Goal: Task Accomplishment & Management: Use online tool/utility

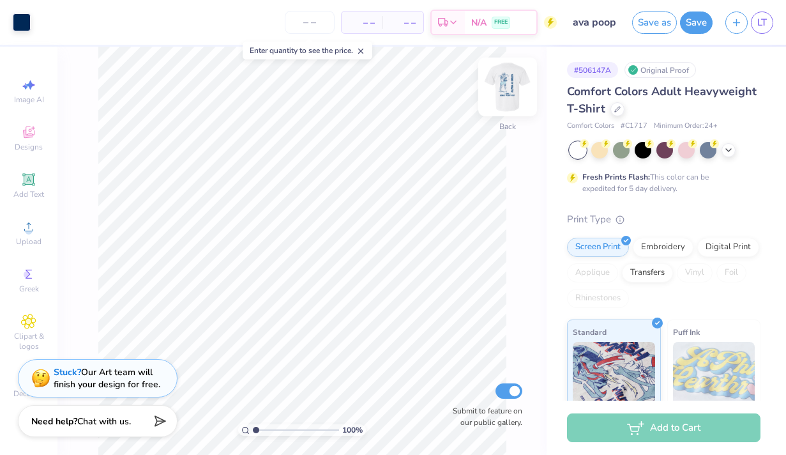
click at [505, 93] on img at bounding box center [507, 86] width 51 height 51
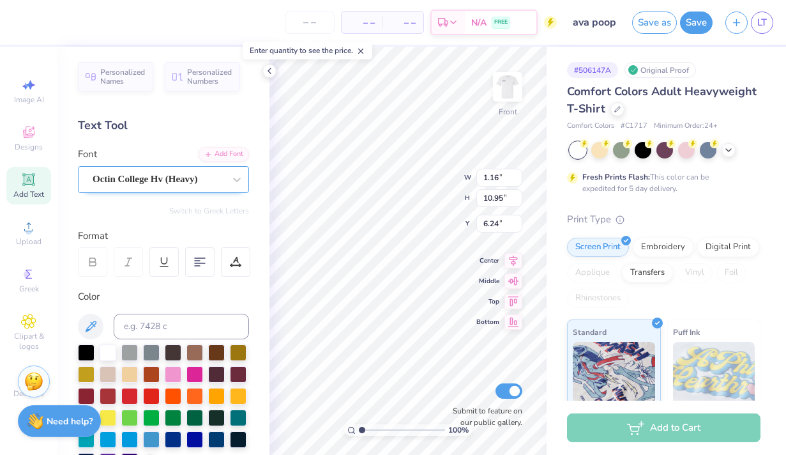
click at [132, 176] on div "Octin College Hv (Heavy)" at bounding box center [158, 179] width 134 height 20
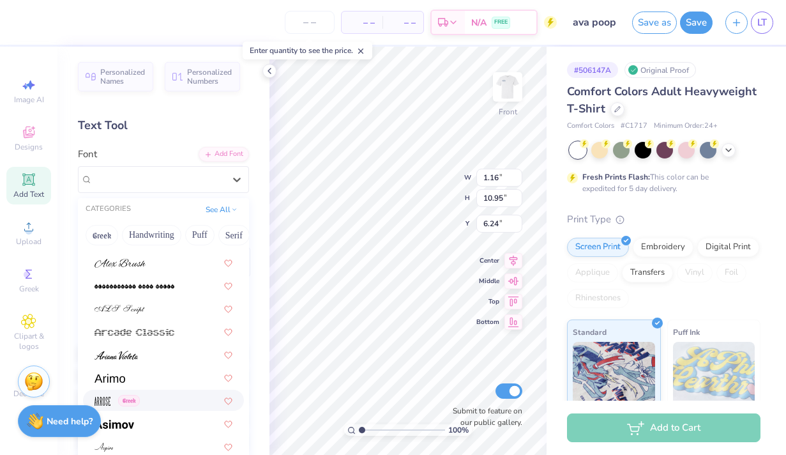
scroll to position [364, 0]
click at [116, 377] on img at bounding box center [110, 376] width 31 height 9
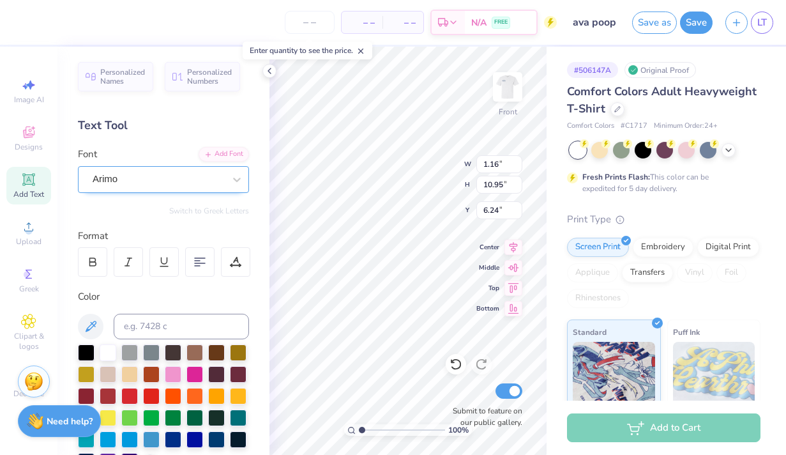
type input "1.52"
type input "10.29"
type input "6.57"
click at [153, 178] on div "Arimo" at bounding box center [158, 179] width 134 height 20
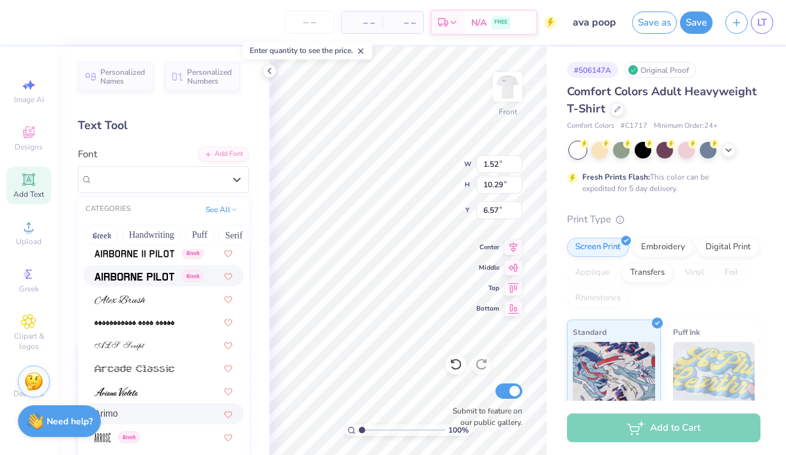
scroll to position [264, 0]
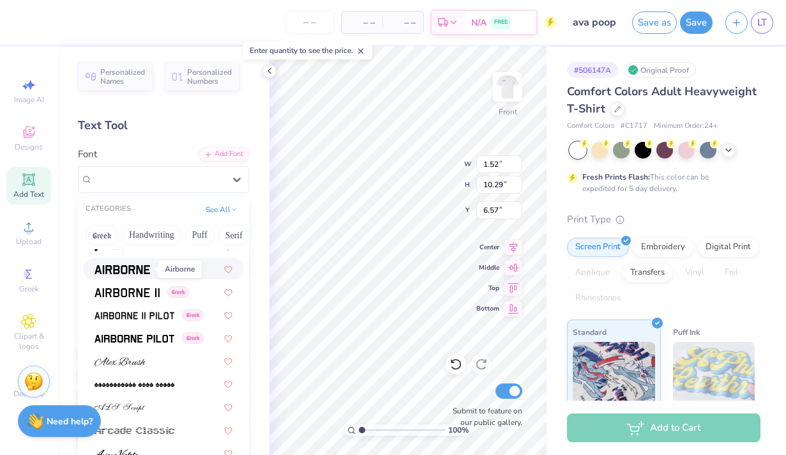
click at [133, 269] on img at bounding box center [123, 269] width 56 height 9
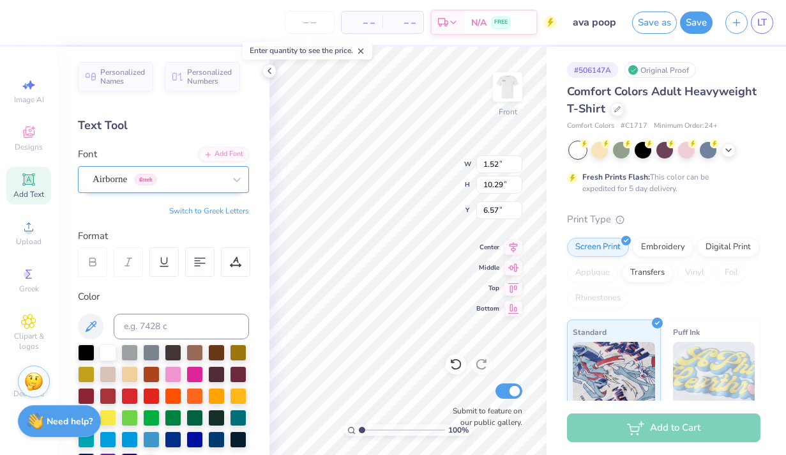
type input "1.22"
type input "11.97"
type input "5.73"
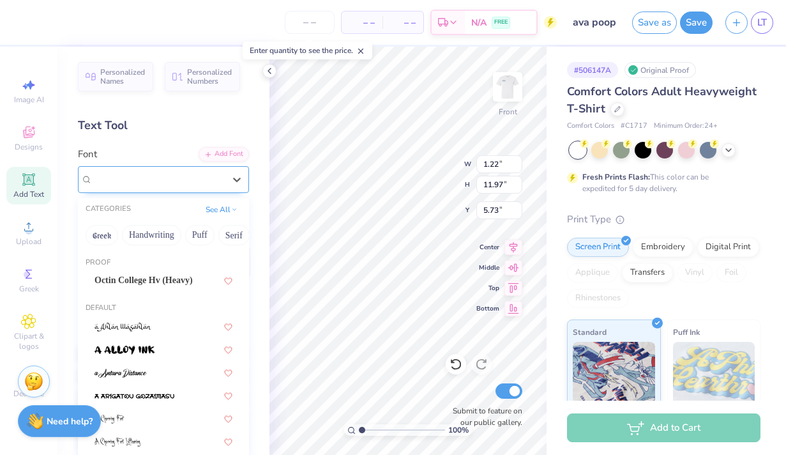
click at [170, 180] on div "Airborne Greek" at bounding box center [158, 179] width 134 height 20
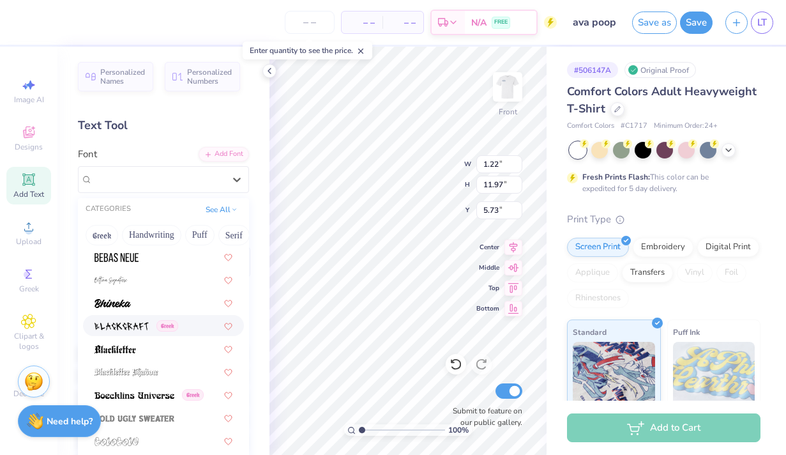
scroll to position [669, 0]
click at [141, 259] on div at bounding box center [164, 254] width 138 height 13
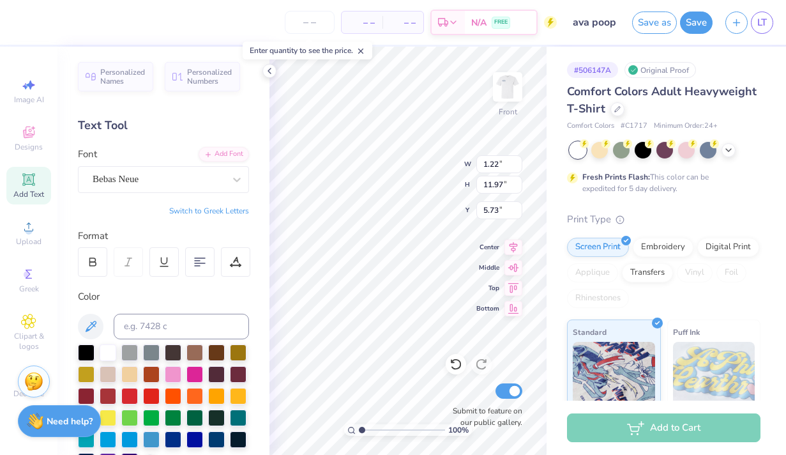
type input "1.15"
type input "7.49"
type input "7.97"
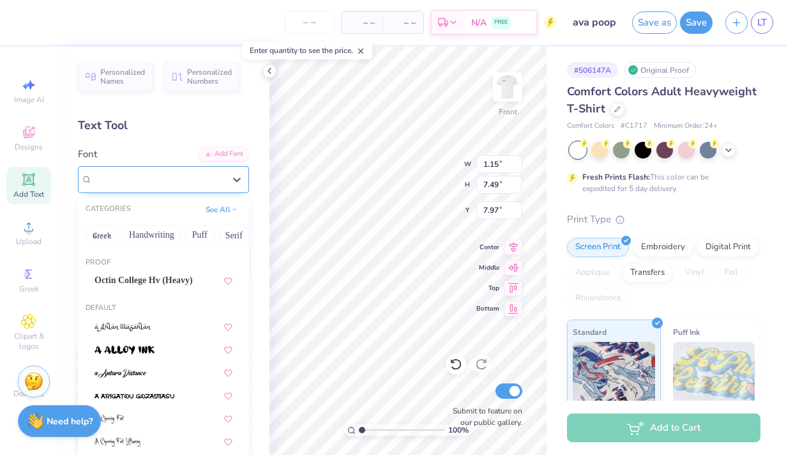
click at [172, 176] on div "Bebas Neue" at bounding box center [158, 179] width 134 height 20
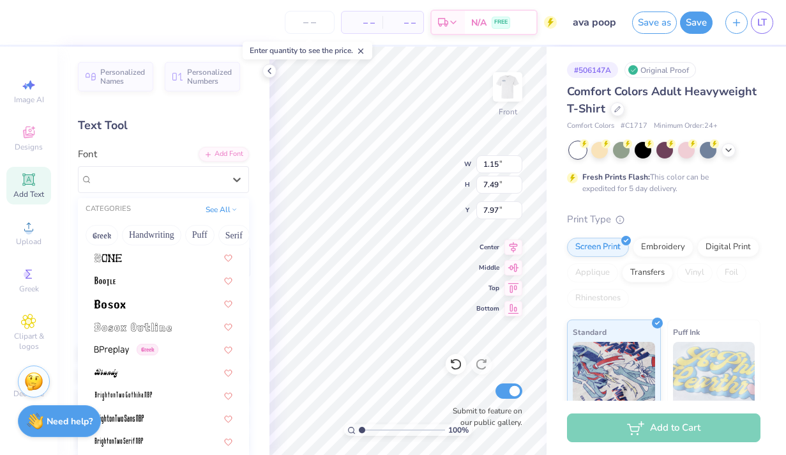
scroll to position [883, 0]
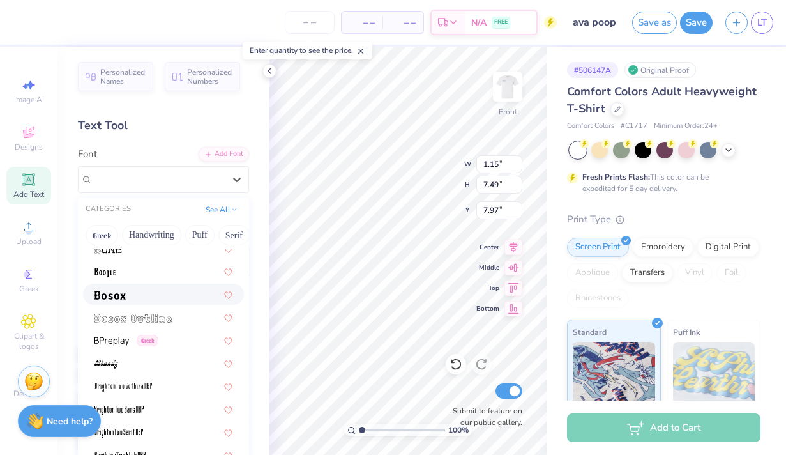
click at [148, 289] on div at bounding box center [164, 293] width 138 height 13
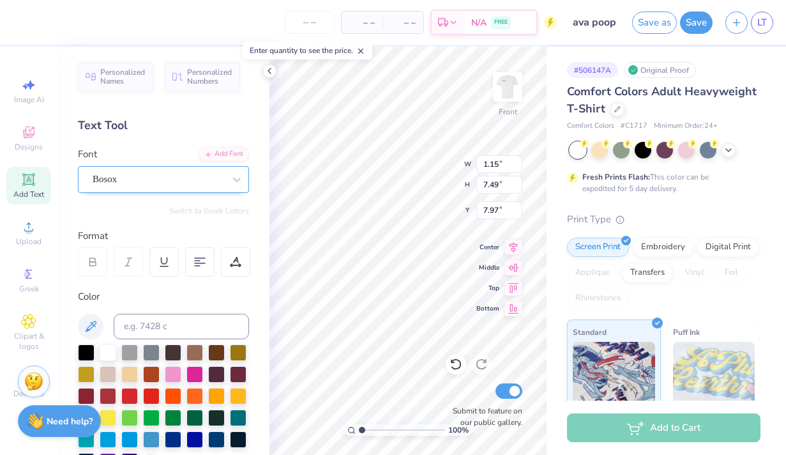
type input "1.19"
type input "8.38"
type input "7.52"
click at [191, 186] on div at bounding box center [159, 179] width 132 height 17
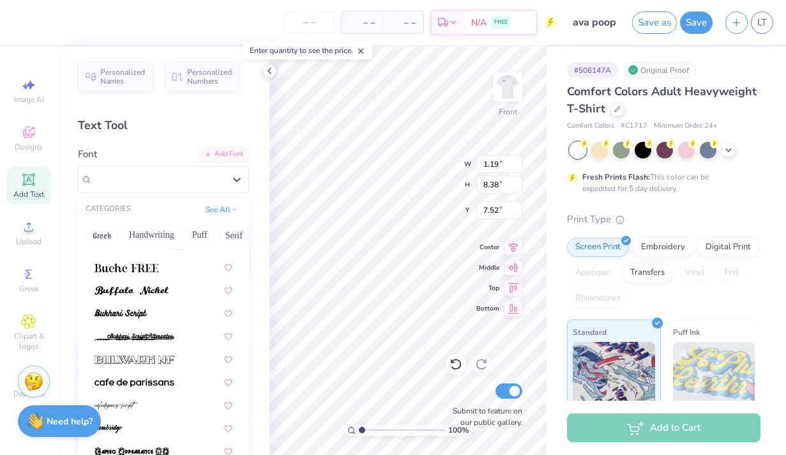
scroll to position [1211, 0]
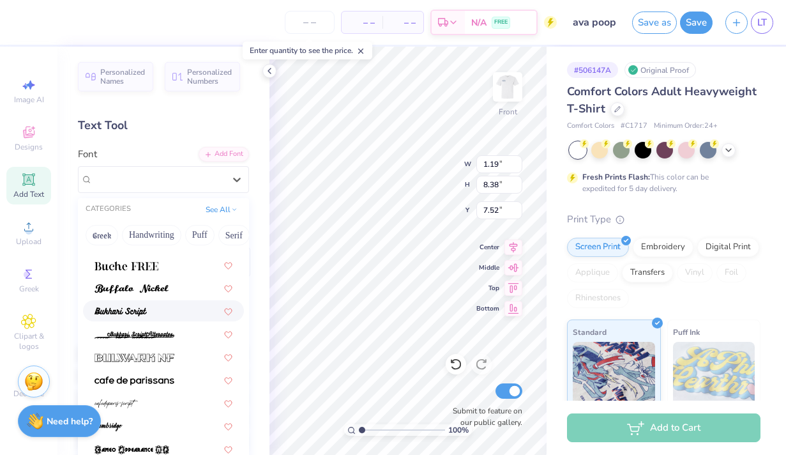
click at [167, 310] on div at bounding box center [164, 310] width 138 height 13
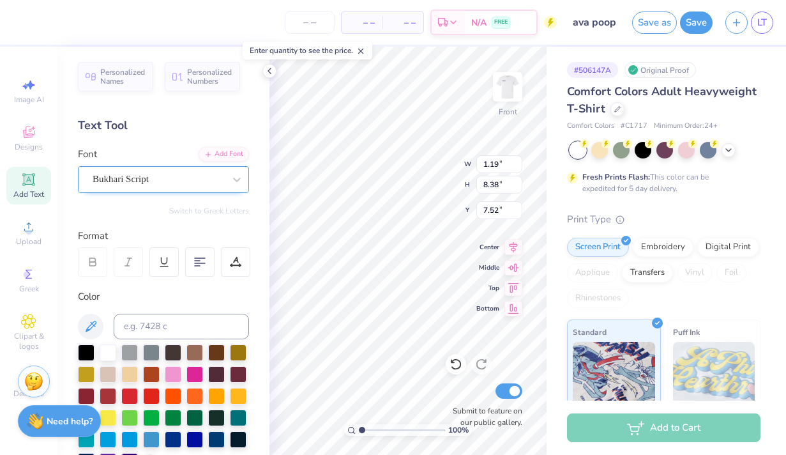
type input "1.85"
type input "10.58"
type input "6.42"
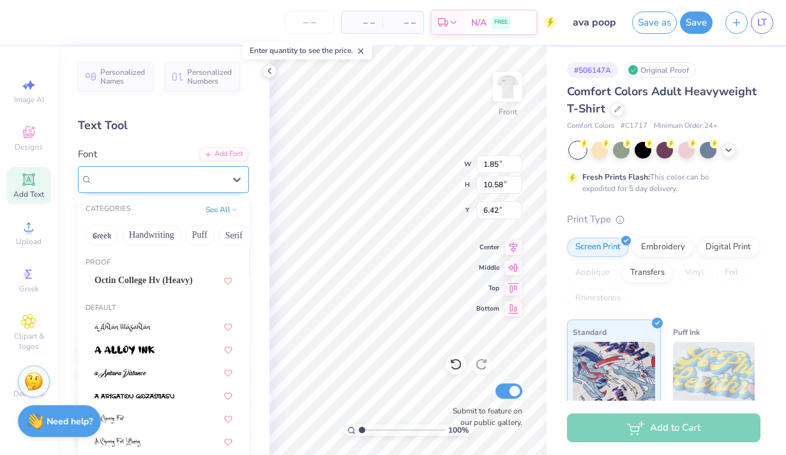
click at [181, 180] on div "Bukhari Script" at bounding box center [158, 179] width 134 height 20
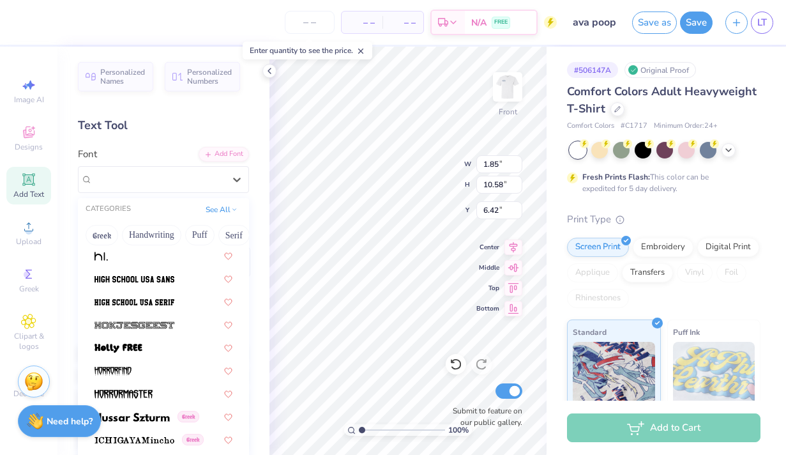
scroll to position [3256, 0]
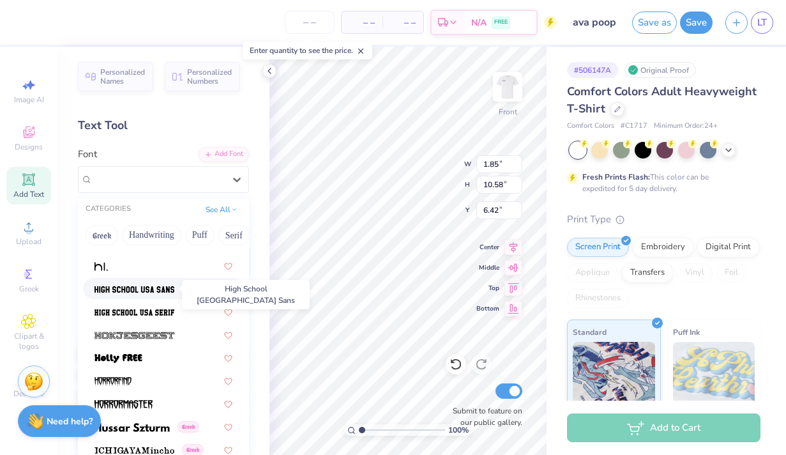
click at [157, 291] on img at bounding box center [135, 289] width 80 height 9
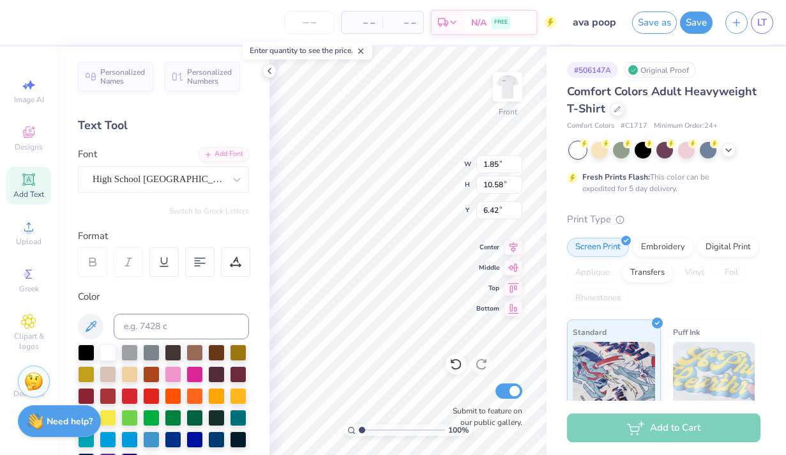
type input "1.31"
type input "10.63"
type input "6.40"
type input "8.91"
type input "1.66"
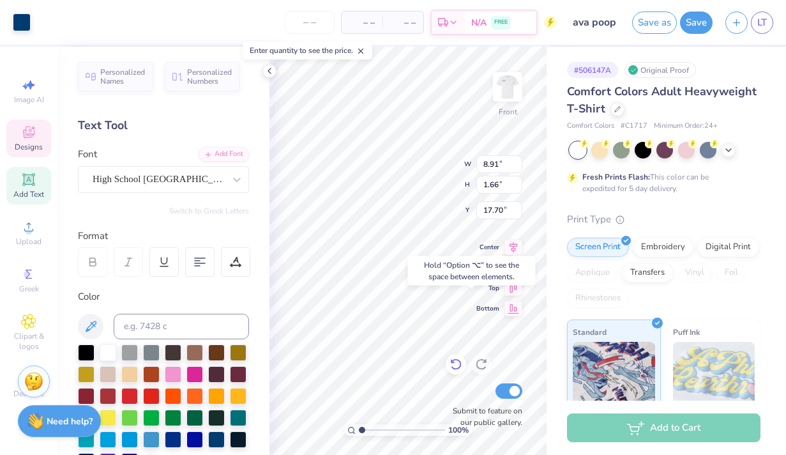
type input "17.61"
type input "6.23"
type input "6.90"
type input "11.82"
type input "5.63"
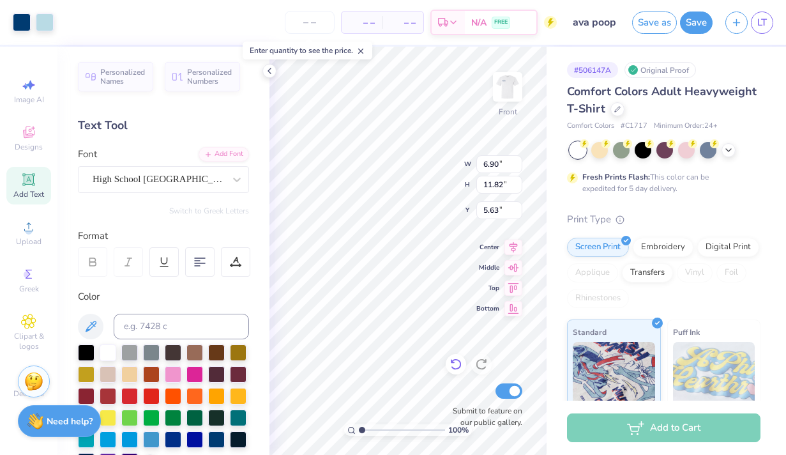
type input "1.31"
type input "10.63"
type input "6.54"
type input "6.90"
type input "11.82"
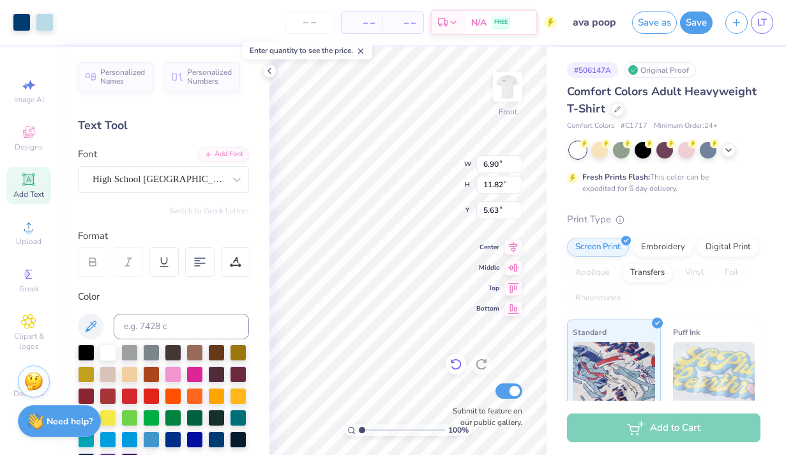
type input "5.78"
type input "1.31"
type input "10.63"
type input "6.65"
click at [23, 144] on span "Designs" at bounding box center [29, 147] width 28 height 10
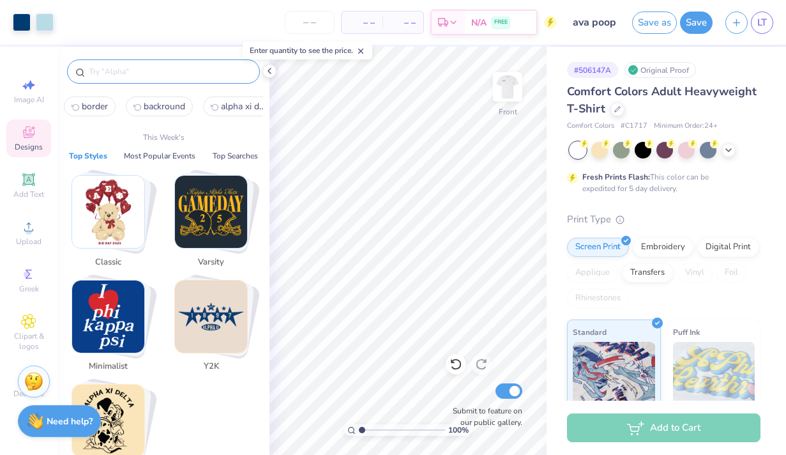
click at [135, 68] on input "text" at bounding box center [169, 71] width 163 height 13
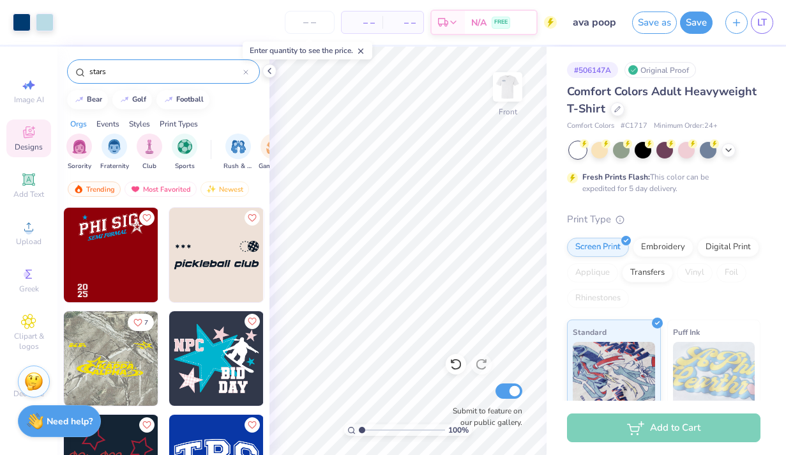
scroll to position [4042, 0]
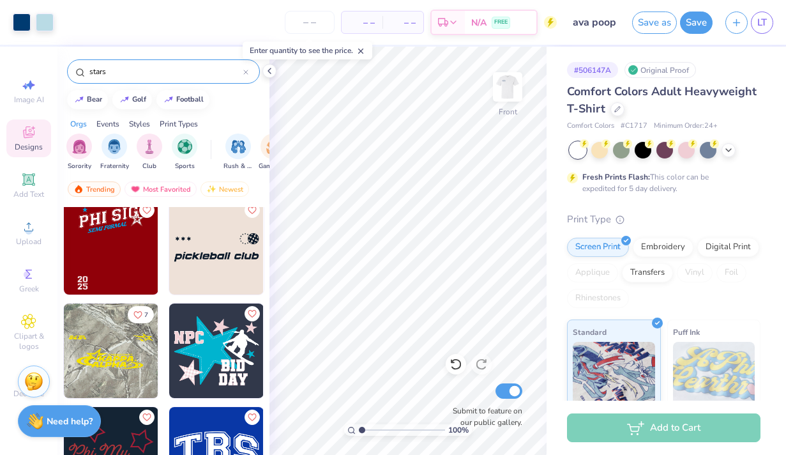
type input "stars"
click at [94, 369] on img at bounding box center [111, 350] width 95 height 95
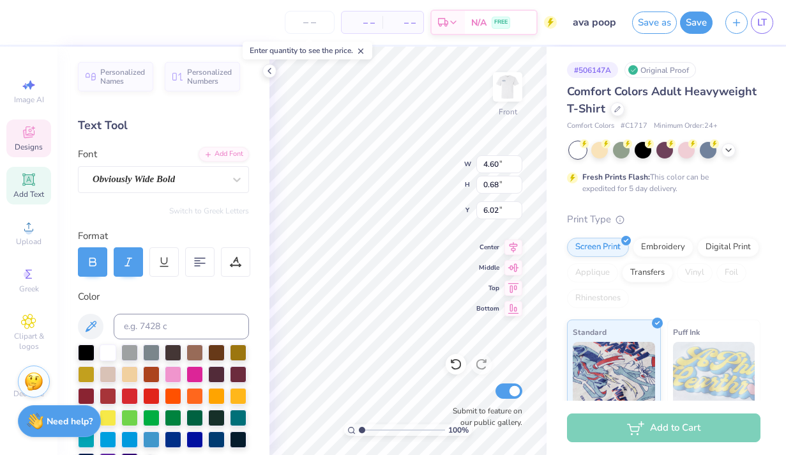
scroll to position [0, 0]
type textarea "K"
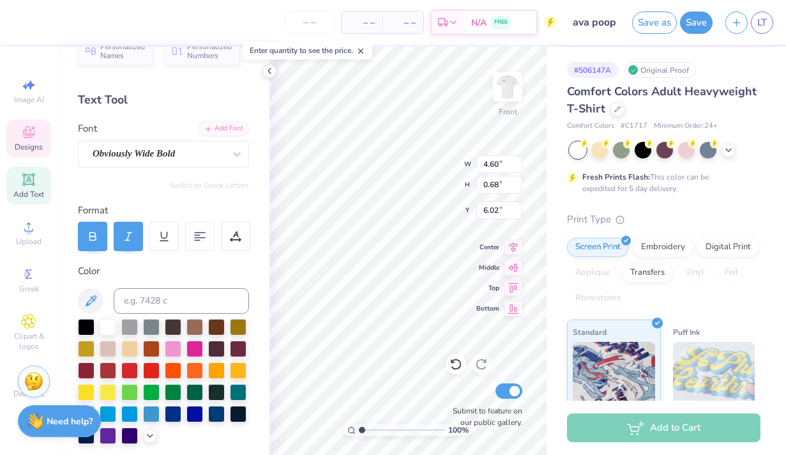
scroll to position [31, 0]
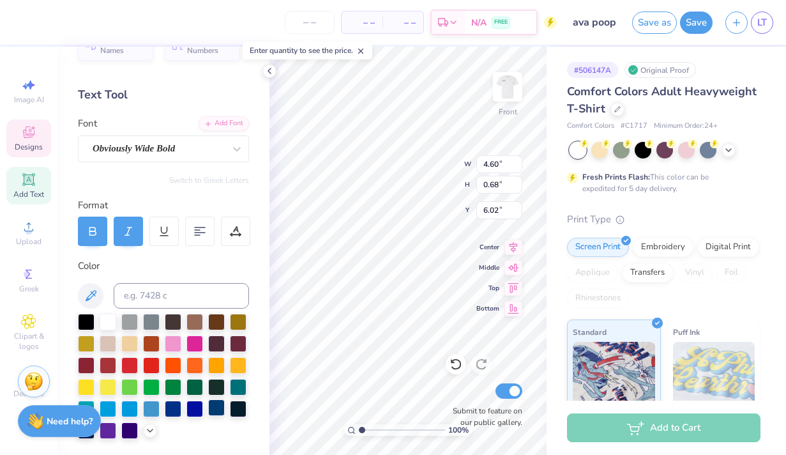
type textarea "ALPHA XI DELTA"
click at [215, 402] on div at bounding box center [216, 407] width 17 height 17
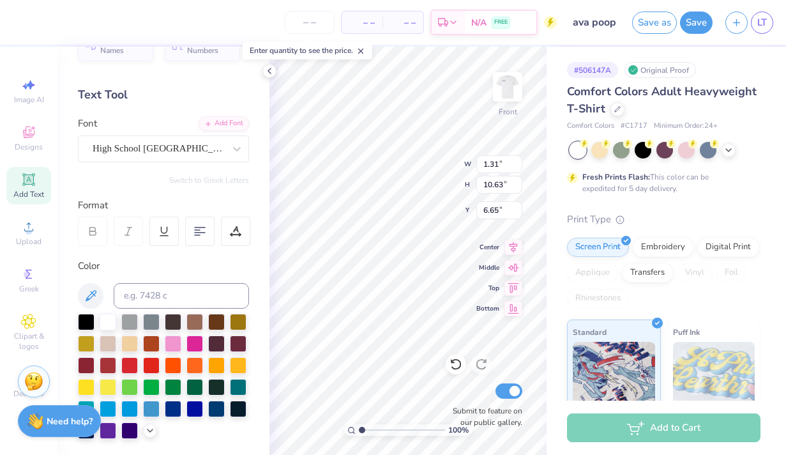
type input "1.31"
type input "10.63"
type input "6.65"
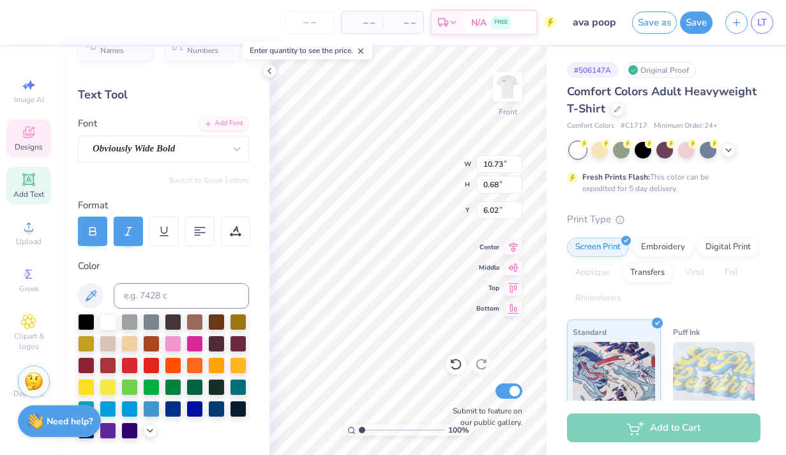
type input "12.25"
type input "0.74"
type input "10.73"
type input "6.76"
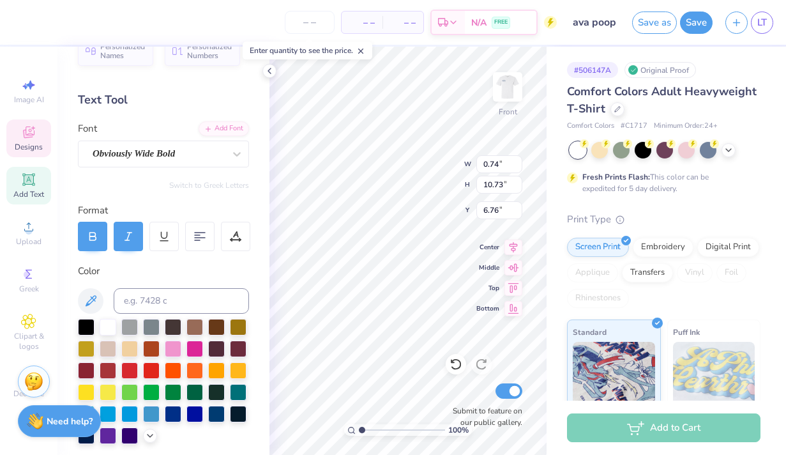
scroll to position [18, 0]
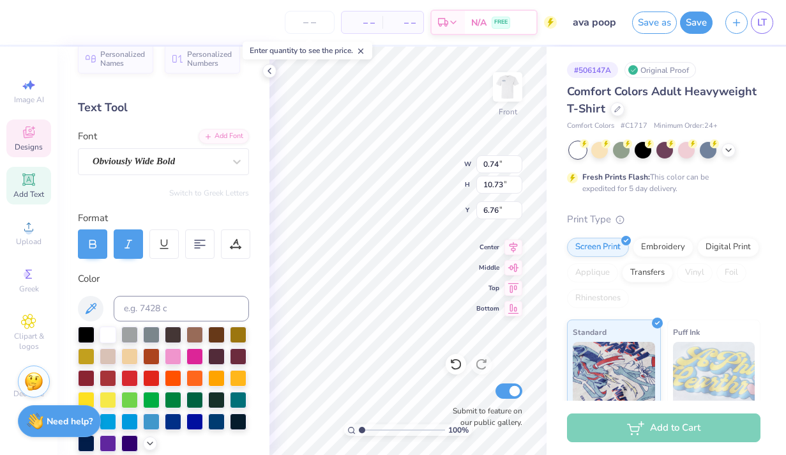
click at [132, 244] on icon at bounding box center [128, 243] width 11 height 11
click at [121, 244] on div at bounding box center [128, 243] width 29 height 29
click at [128, 242] on icon at bounding box center [128, 243] width 11 height 11
type input "4.60"
type input "0.68"
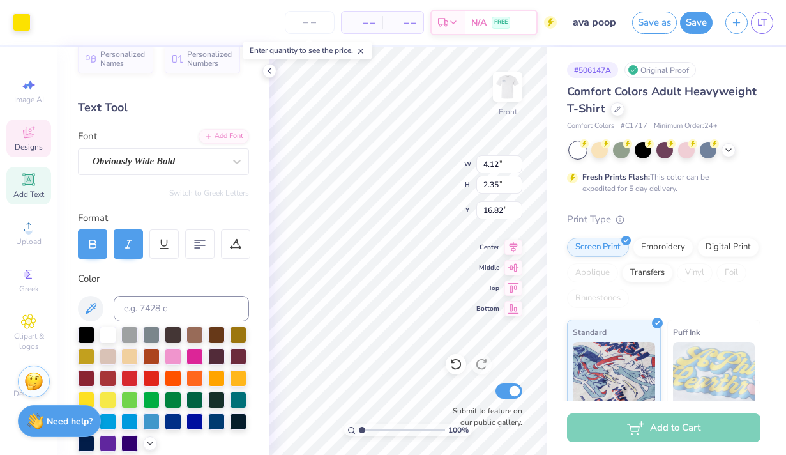
type input "16.82"
click at [216, 416] on div at bounding box center [216, 420] width 17 height 17
click at [22, 18] on div at bounding box center [22, 21] width 18 height 18
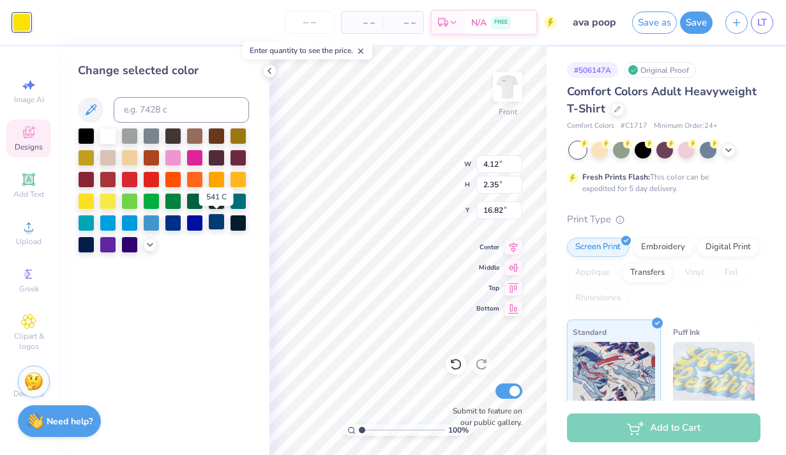
click at [219, 224] on div at bounding box center [216, 221] width 17 height 17
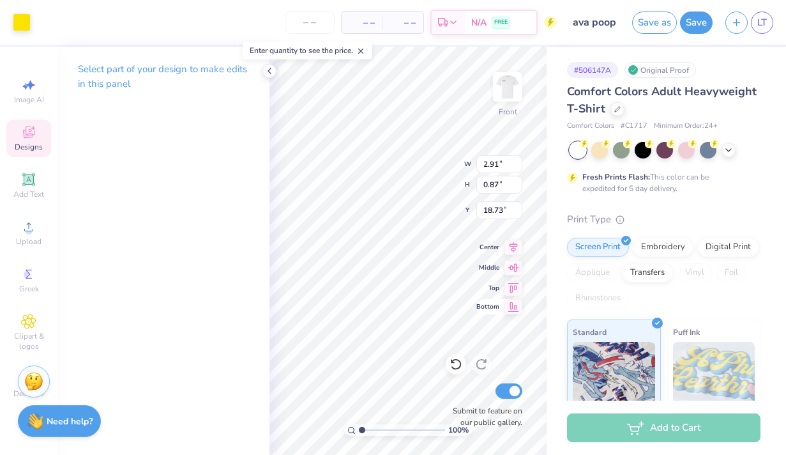
type input "18.73"
click at [24, 16] on div at bounding box center [22, 21] width 18 height 18
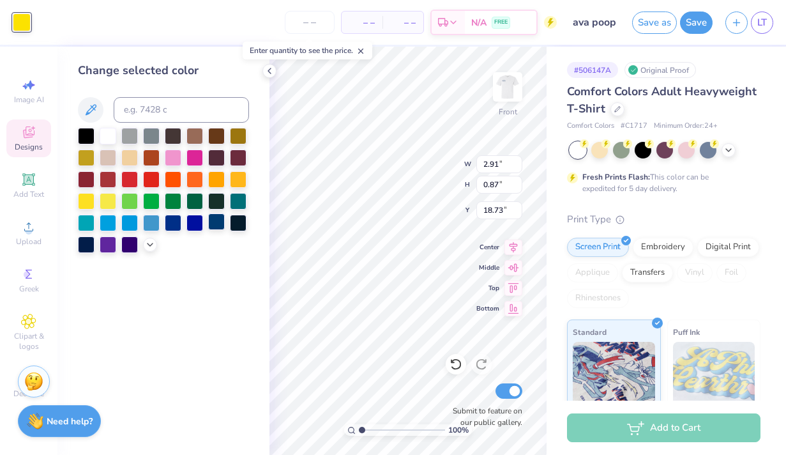
click at [218, 222] on div at bounding box center [216, 221] width 17 height 17
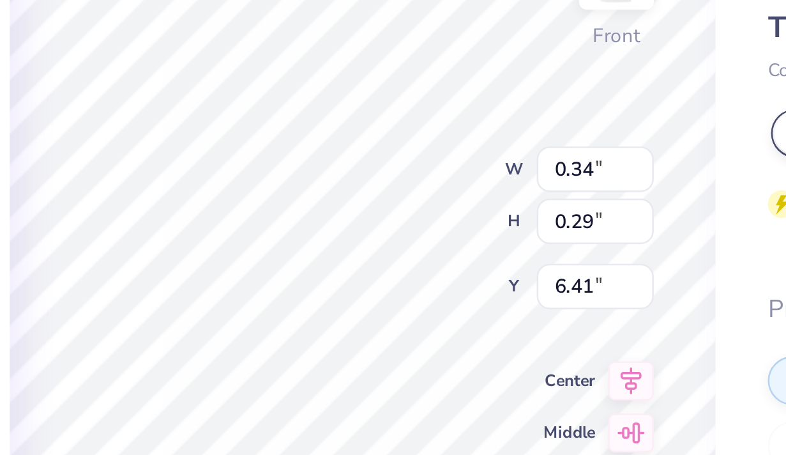
type input "0.34"
type input "0.29"
type input "6.41"
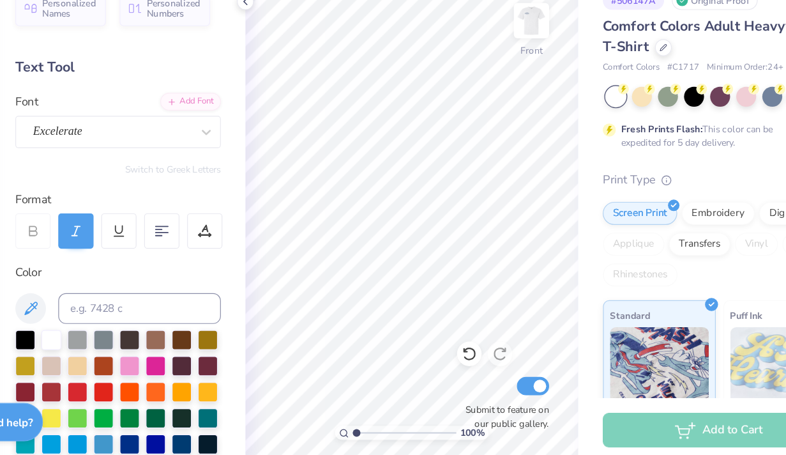
scroll to position [0, 0]
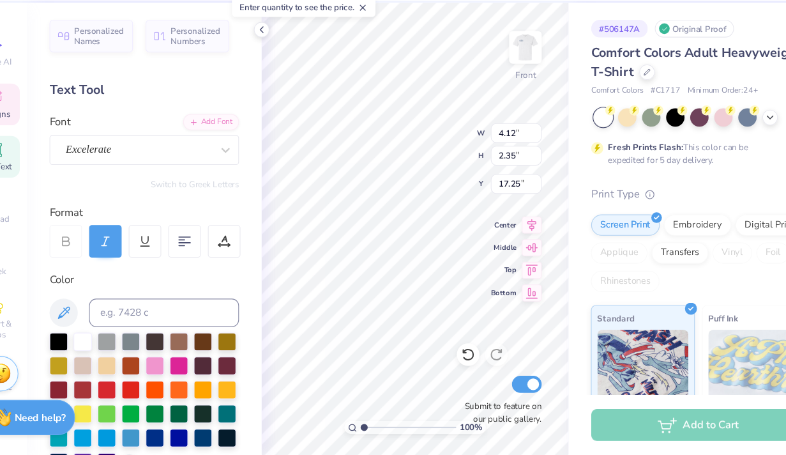
type input "17.25"
type input "4.12"
type input "2.35"
type input "17.25"
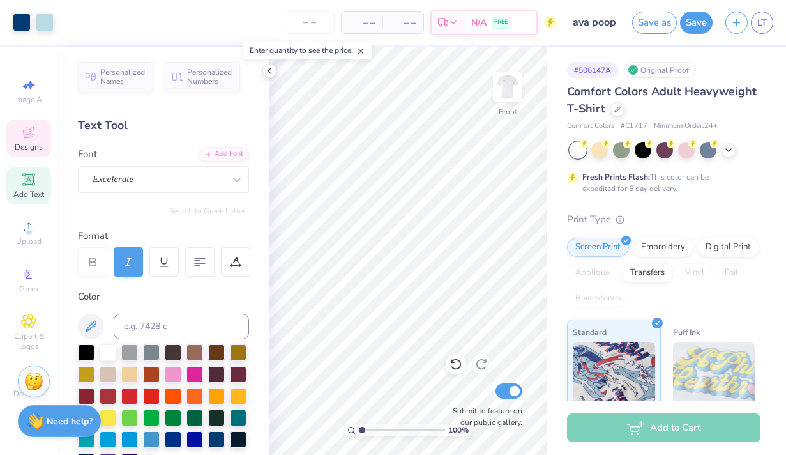
click at [24, 139] on icon at bounding box center [28, 132] width 15 height 15
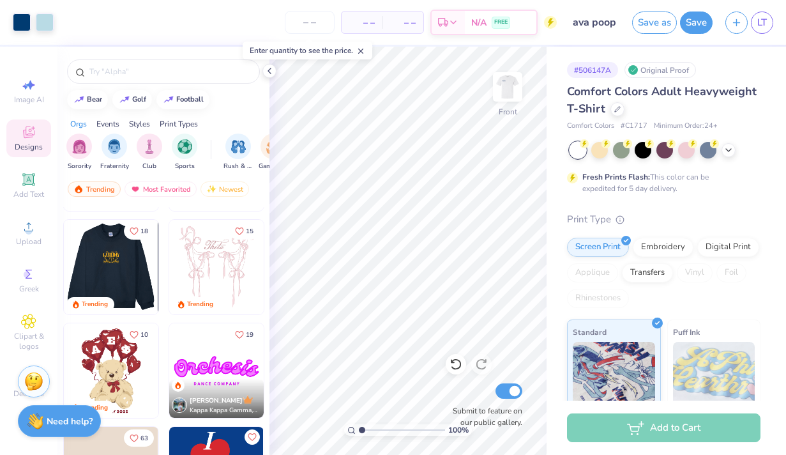
scroll to position [293, 0]
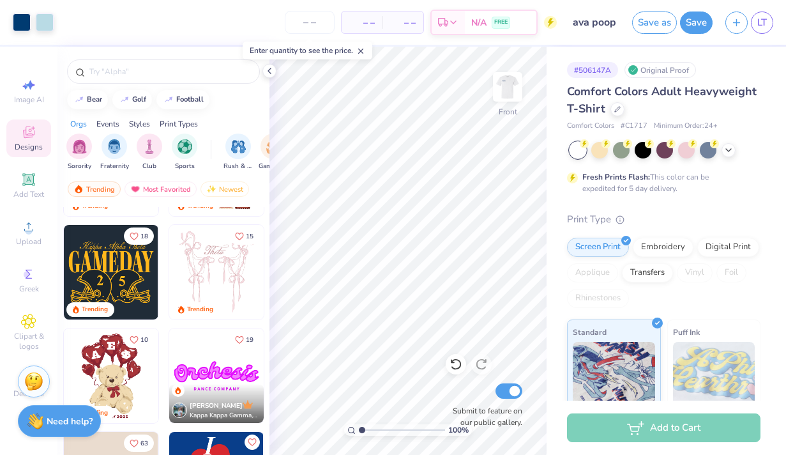
click at [132, 275] on img at bounding box center [111, 272] width 95 height 95
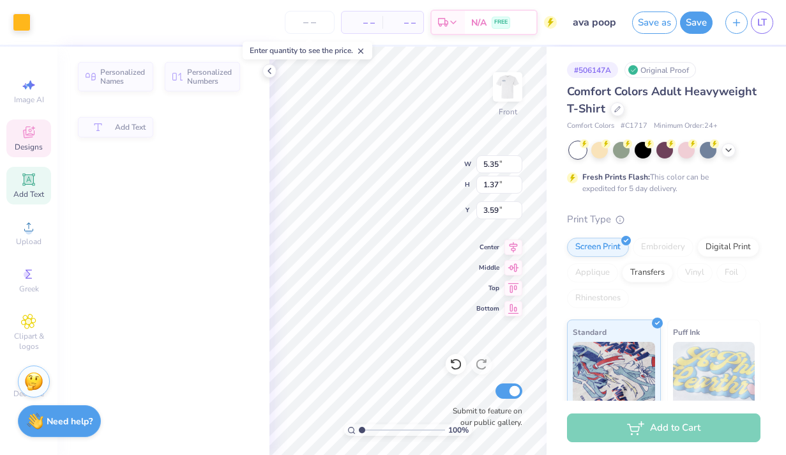
type input "1.37"
type input "3.59"
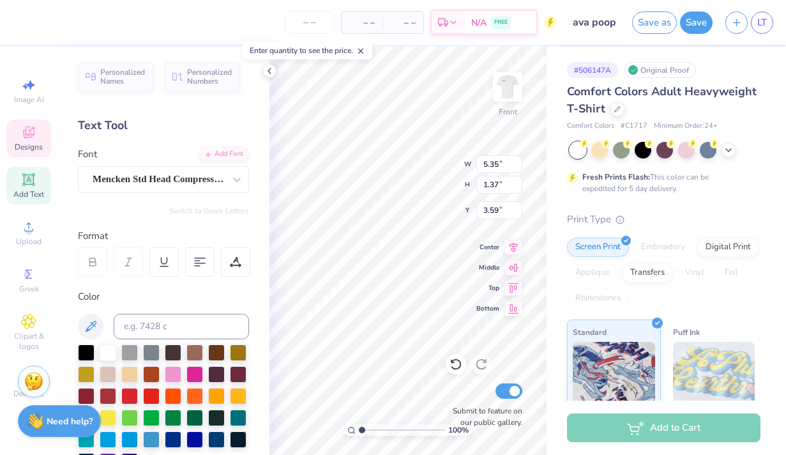
scroll to position [0, 0]
type textarea "G"
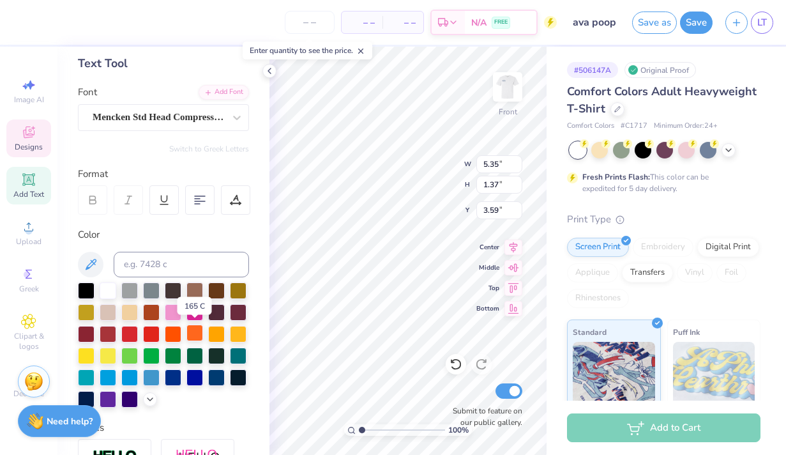
scroll to position [67, 0]
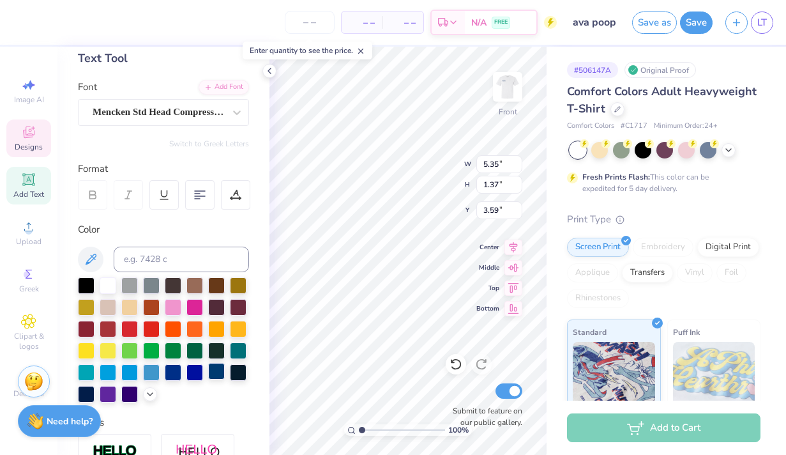
type textarea "ALPHA XI DELTA"
click at [211, 372] on div at bounding box center [216, 371] width 17 height 17
type input "0.74"
type input "10.73"
type input "6.76"
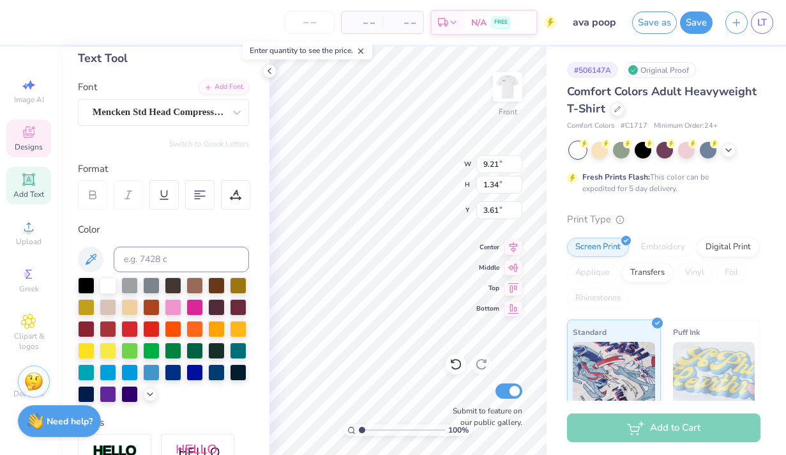
type input "13.08"
type input "1.56"
type input "9.21"
type input "9.13"
type input "7.09"
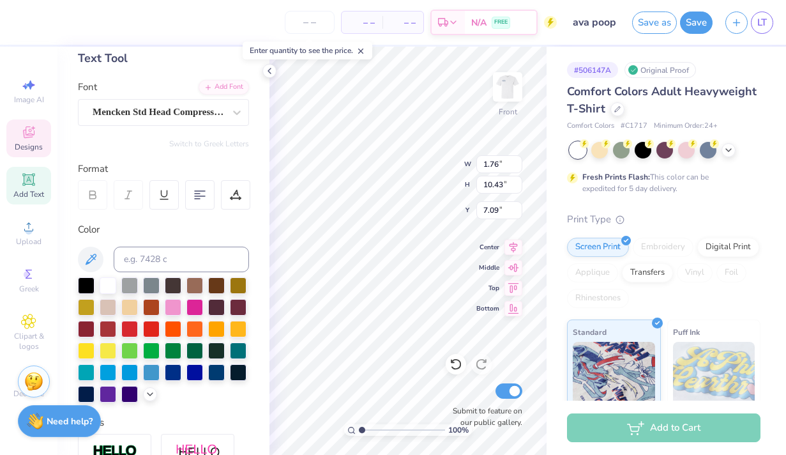
type input "1.76"
type input "10.43"
type input "7.18"
type input "1.81"
type input "10.73"
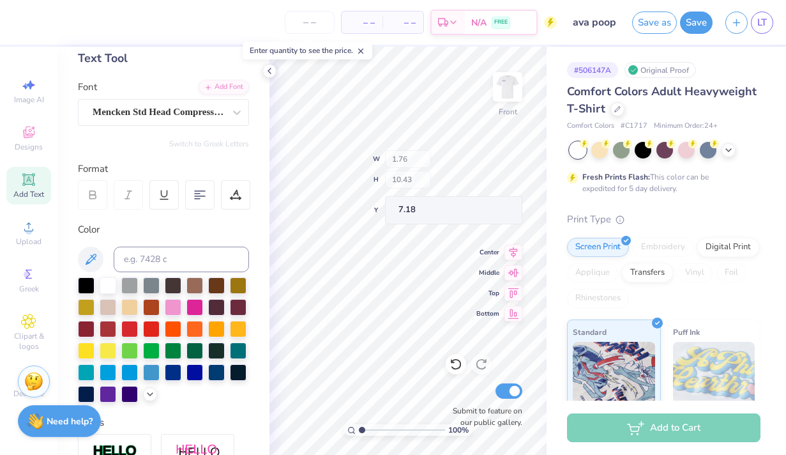
type input "6.87"
type input "1.59"
type input "6.89"
click at [24, 141] on div "Designs" at bounding box center [28, 138] width 45 height 38
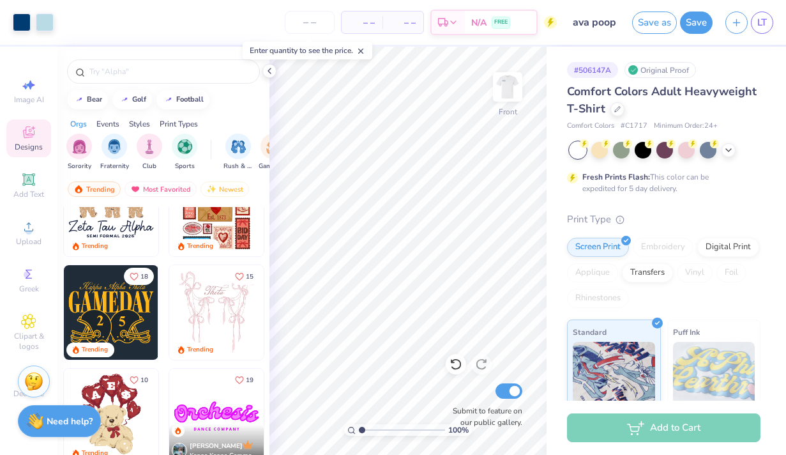
scroll to position [254, 0]
click at [115, 306] on img at bounding box center [111, 311] width 95 height 95
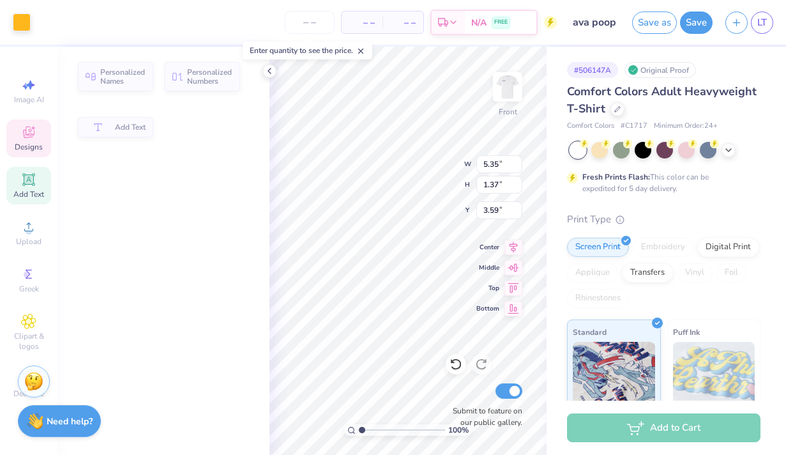
type input "1.37"
type input "3.59"
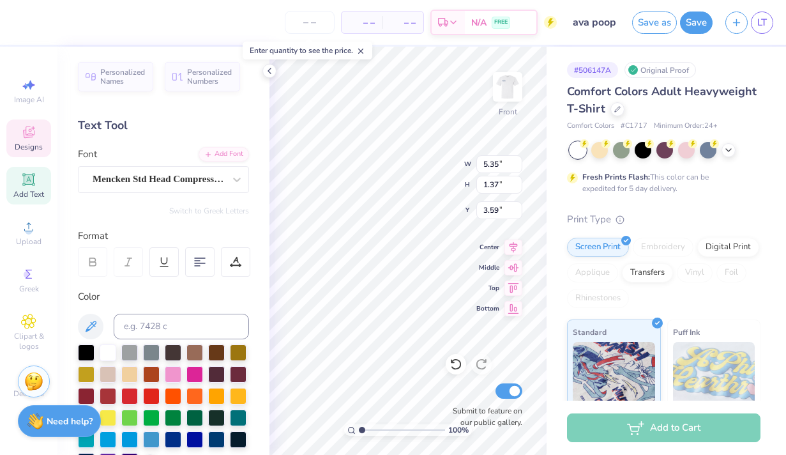
scroll to position [0, 0]
type textarea "G"
type textarea "2025"
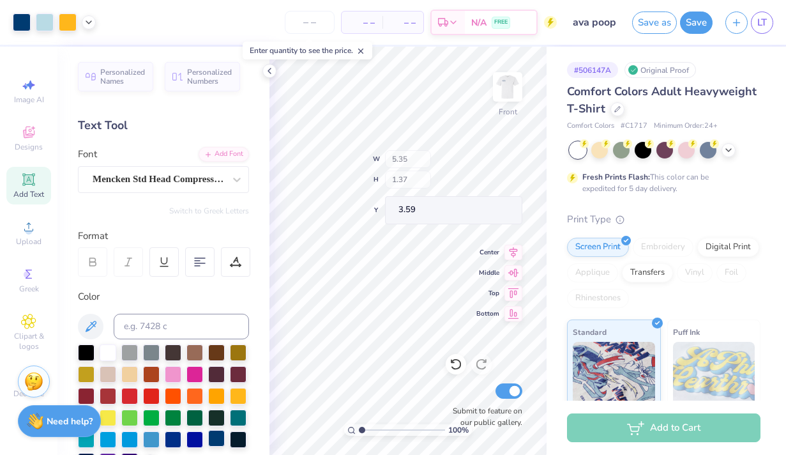
scroll to position [64, 0]
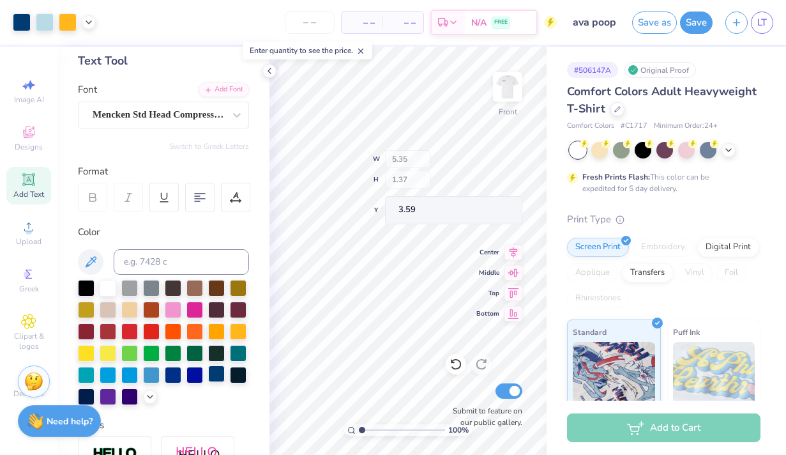
click at [216, 378] on div at bounding box center [216, 373] width 17 height 17
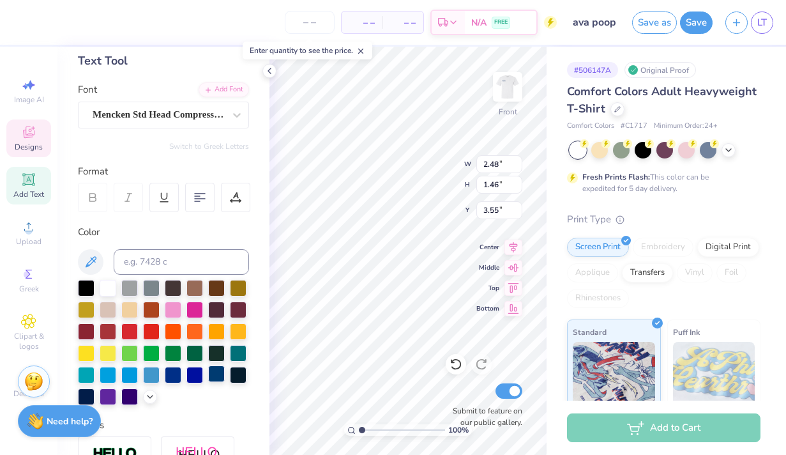
type input "4.36"
type input "0.77"
type input "17.61"
type input "8.91"
type input "1.66"
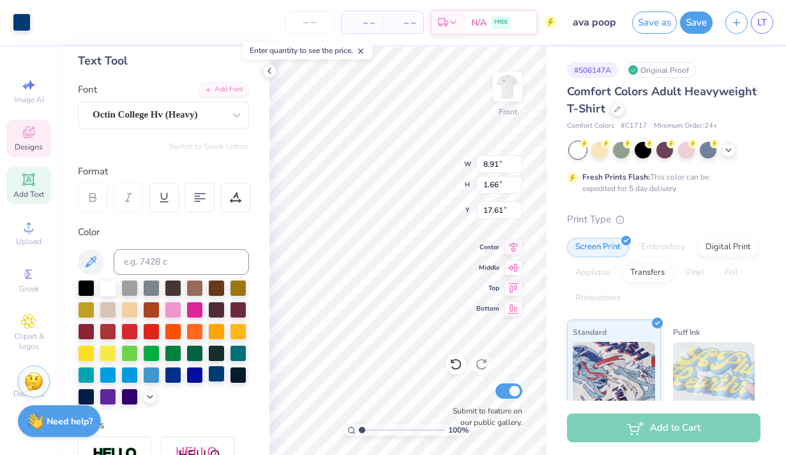
type input "2.13"
type input "0.68"
type input "1.87"
type input "1.09"
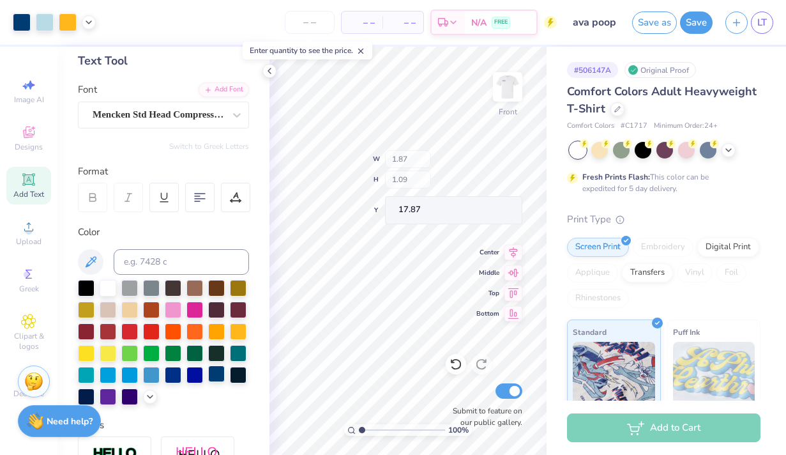
type input "17.87"
type input "18.19"
type input "17.99"
click at [34, 135] on icon at bounding box center [28, 132] width 15 height 15
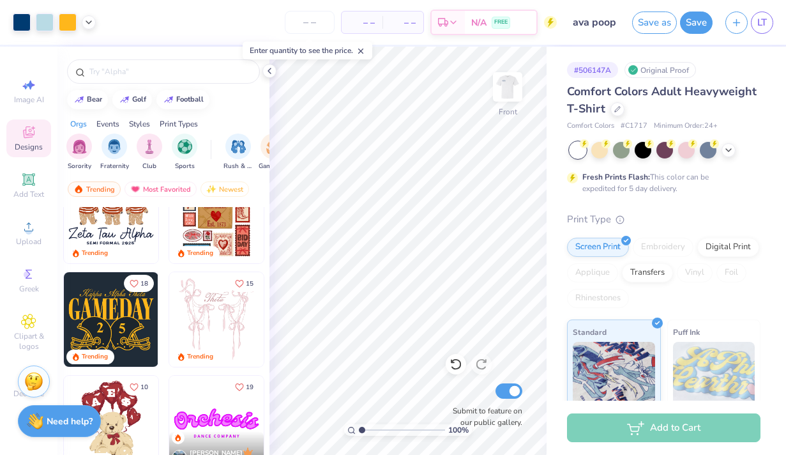
scroll to position [248, 0]
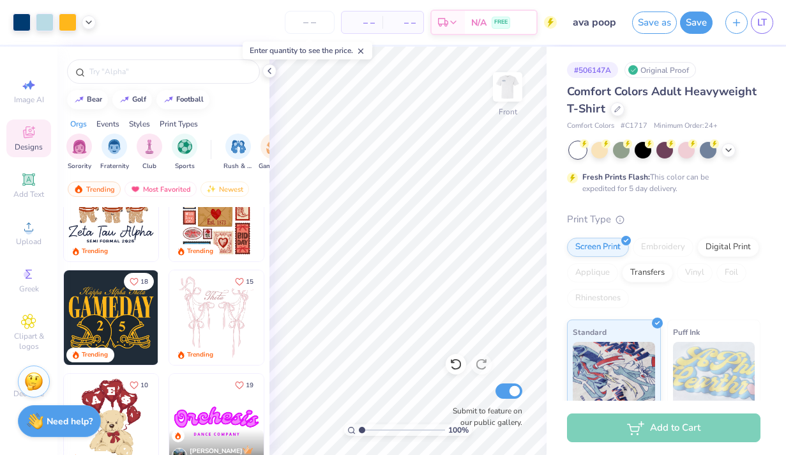
click at [123, 321] on img at bounding box center [111, 317] width 95 height 95
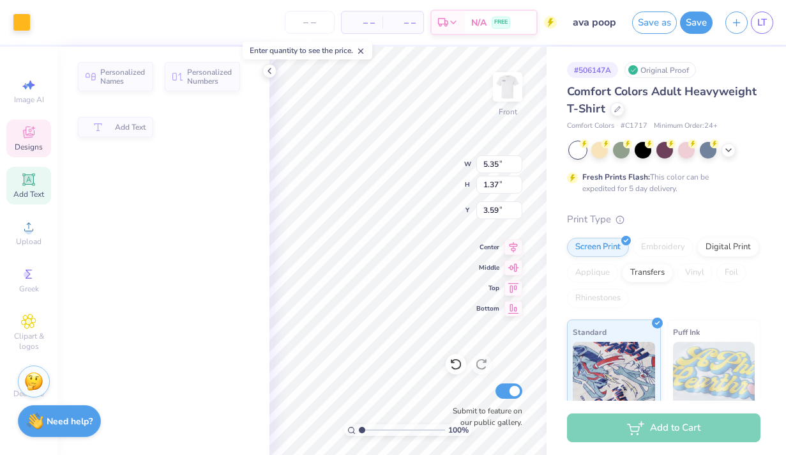
type input "1.37"
type input "3.59"
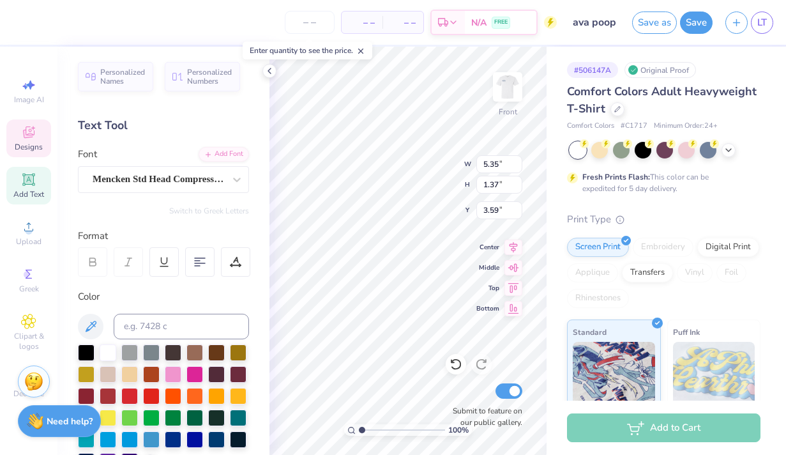
scroll to position [0, 1]
type textarea "G"
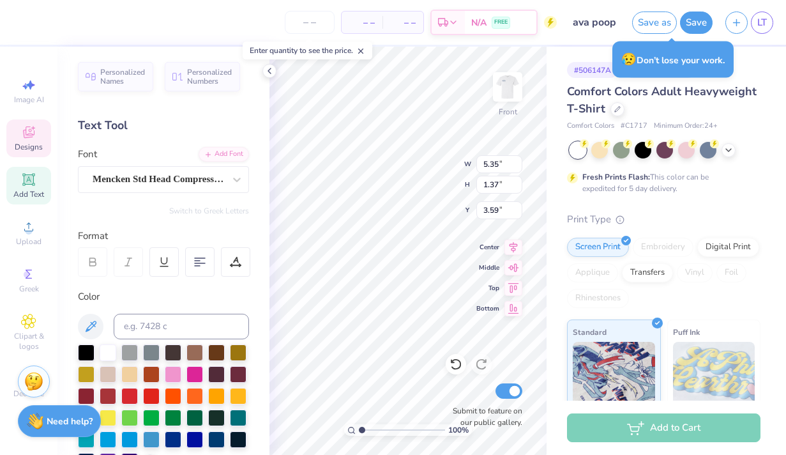
scroll to position [0, 5]
type textarea "KINDLY HEARTS CUP"
click at [216, 433] on div at bounding box center [216, 438] width 17 height 17
type input "8.91"
type input "0.73"
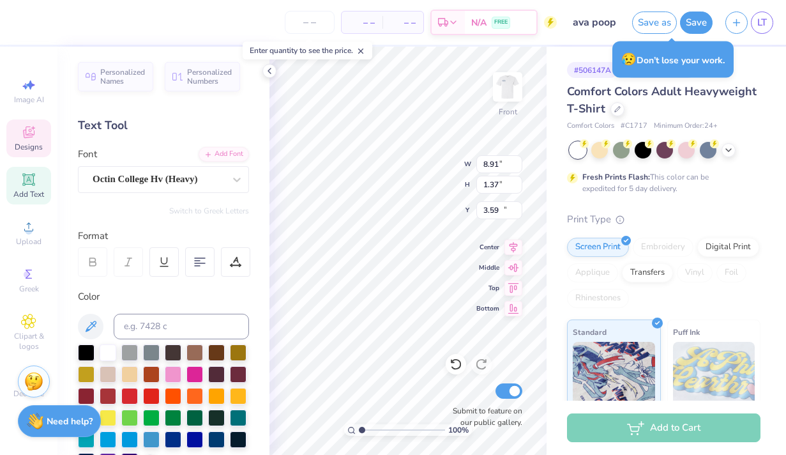
type input "18.96"
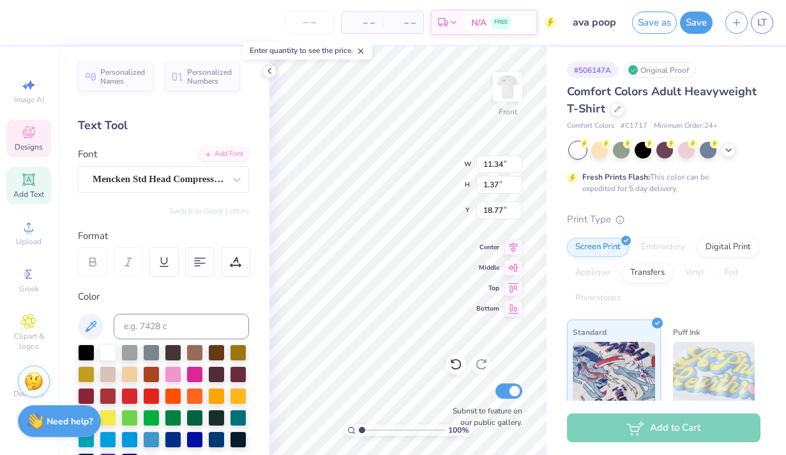
type input "18.77"
type input "9.29"
type input "1.12"
type input "19.02"
type input "18.96"
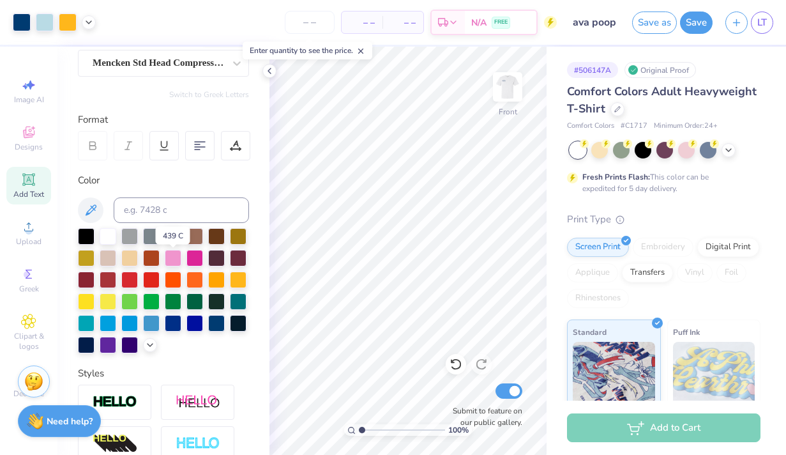
scroll to position [74, 0]
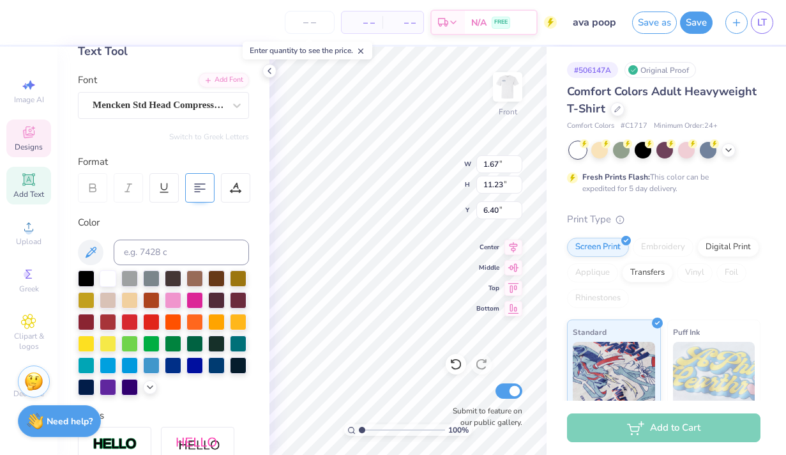
type input "1.67"
type input "11.23"
type input "6.40"
type input "6.64"
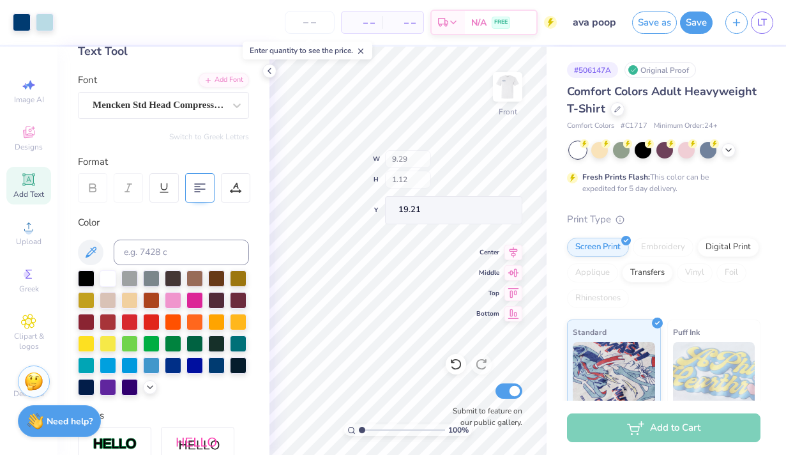
type input "19.21"
click at [26, 132] on icon at bounding box center [28, 131] width 11 height 11
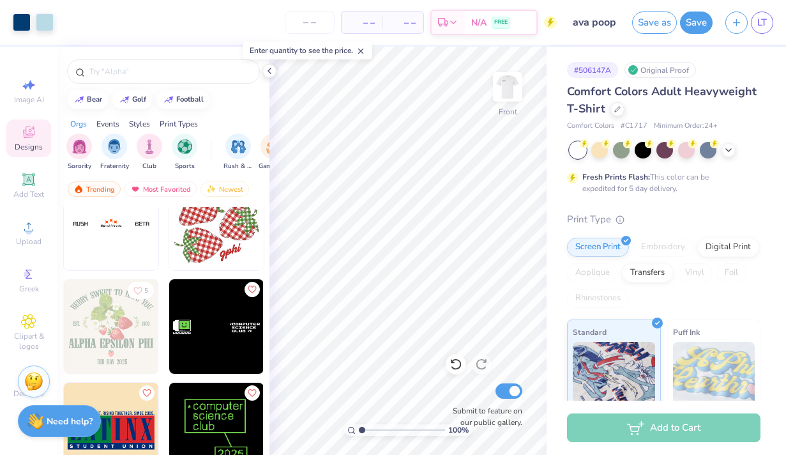
scroll to position [6033, 0]
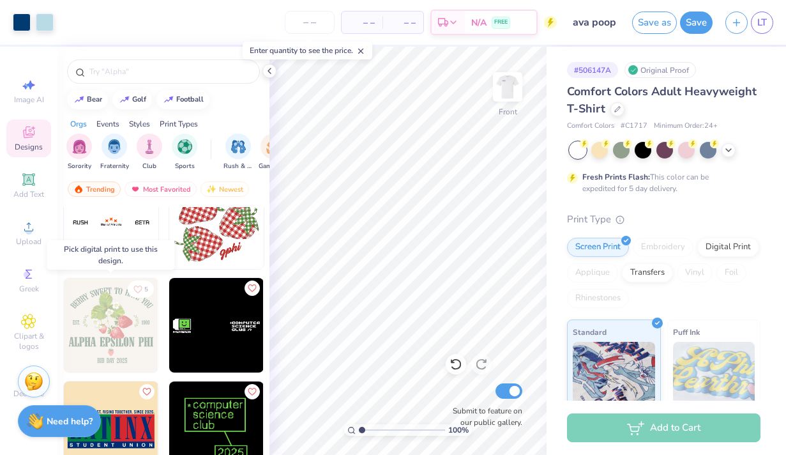
click at [134, 345] on img at bounding box center [111, 325] width 95 height 95
click at [123, 317] on img at bounding box center [111, 325] width 95 height 95
click at [108, 319] on img at bounding box center [111, 325] width 95 height 95
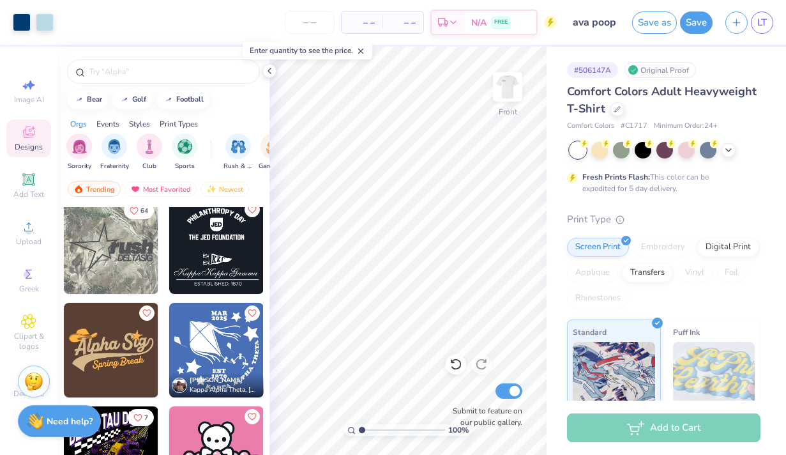
scroll to position [7258, 0]
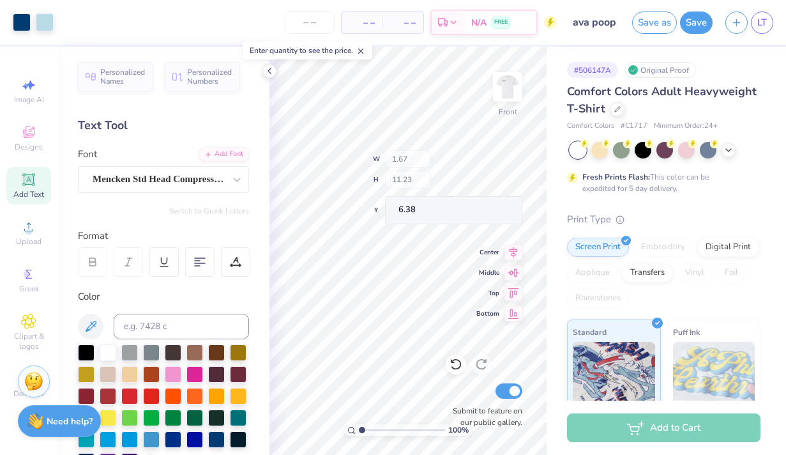
type input "6.38"
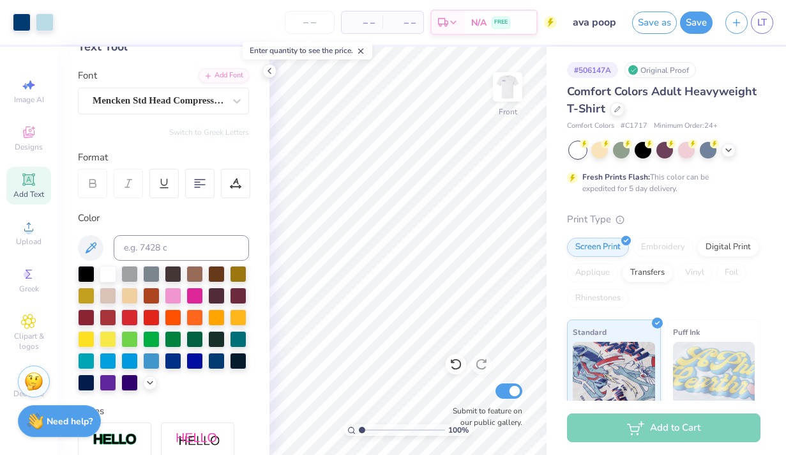
scroll to position [0, 0]
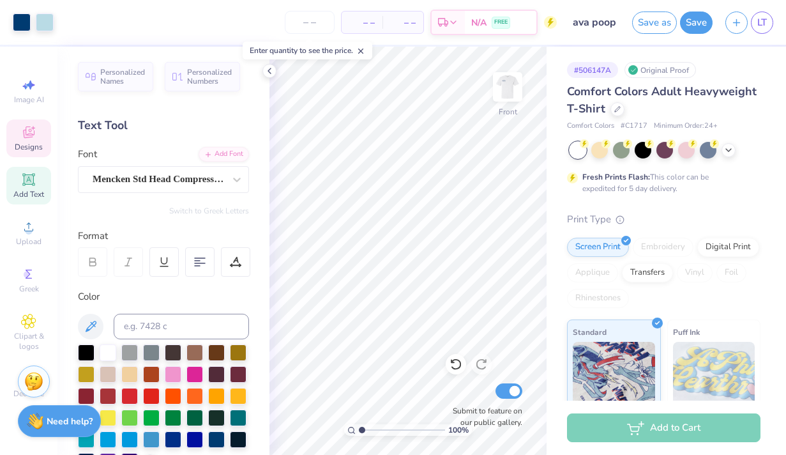
click at [21, 142] on span "Designs" at bounding box center [29, 147] width 28 height 10
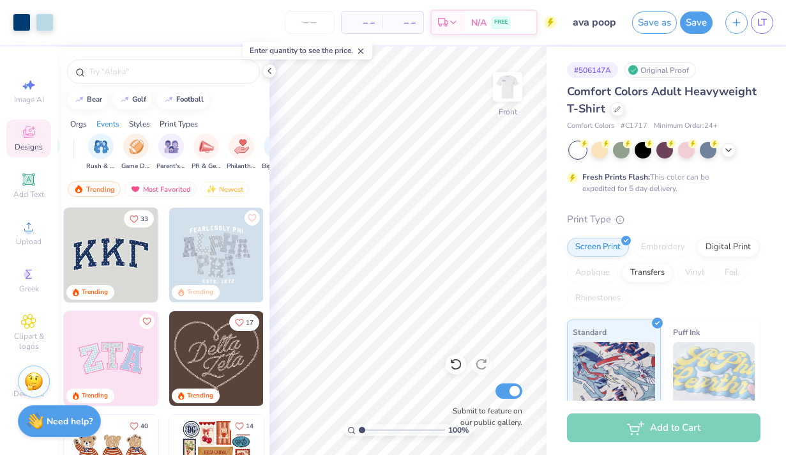
click at [139, 124] on div "Styles" at bounding box center [139, 123] width 21 height 11
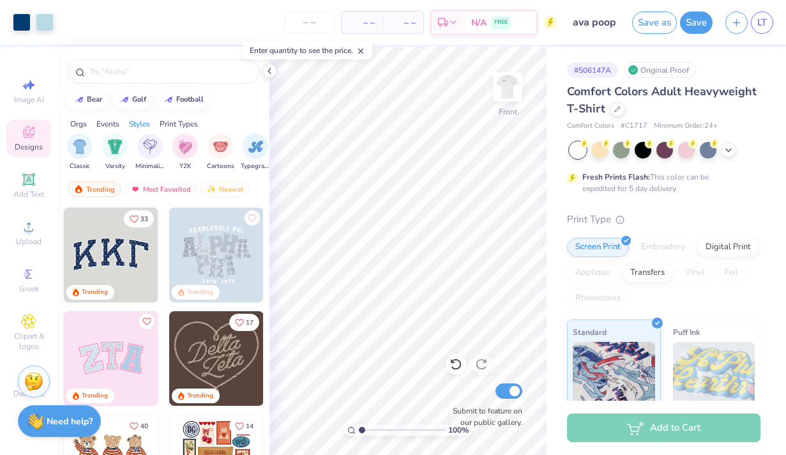
scroll to position [0, 669]
click at [108, 145] on img "filter for Varsity" at bounding box center [114, 145] width 15 height 15
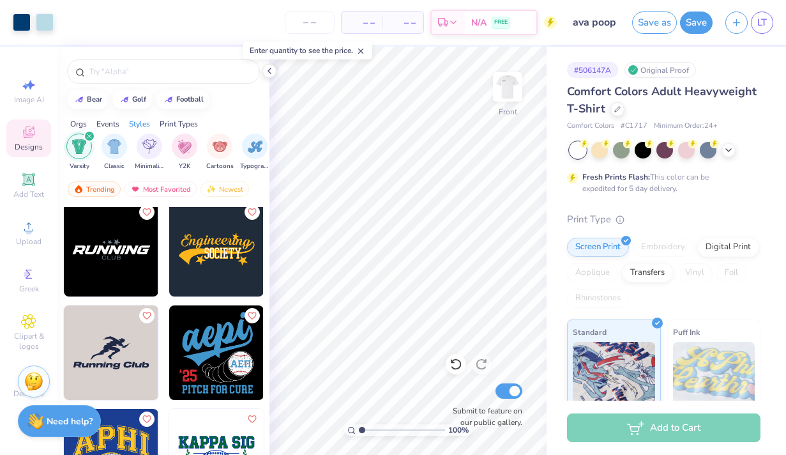
scroll to position [5807, 0]
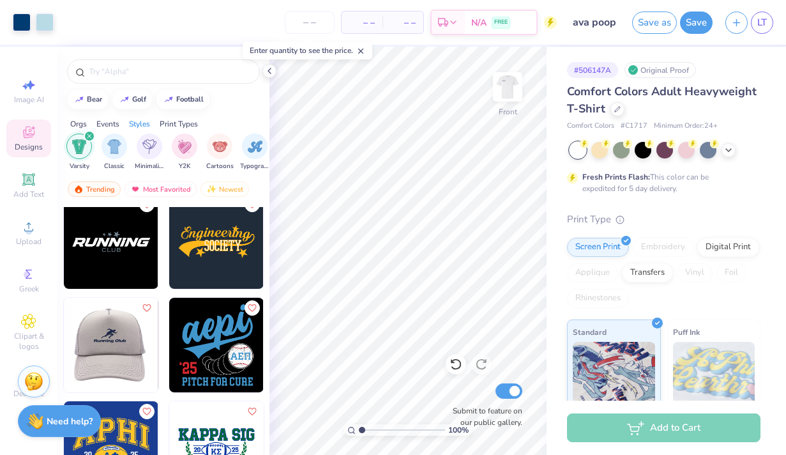
click at [113, 335] on img at bounding box center [110, 345] width 95 height 95
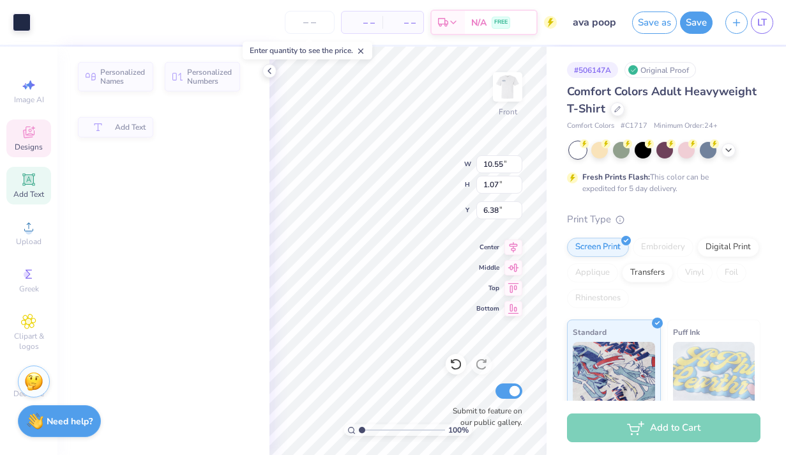
type input "1.07"
type input "6.38"
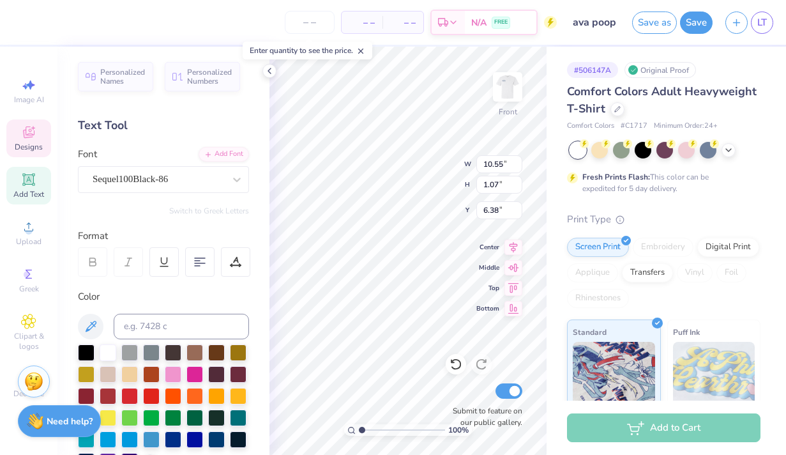
scroll to position [0, 0]
type textarea "R"
type textarea "ALPHA XI DELTA"
click at [216, 434] on div at bounding box center [216, 438] width 17 height 17
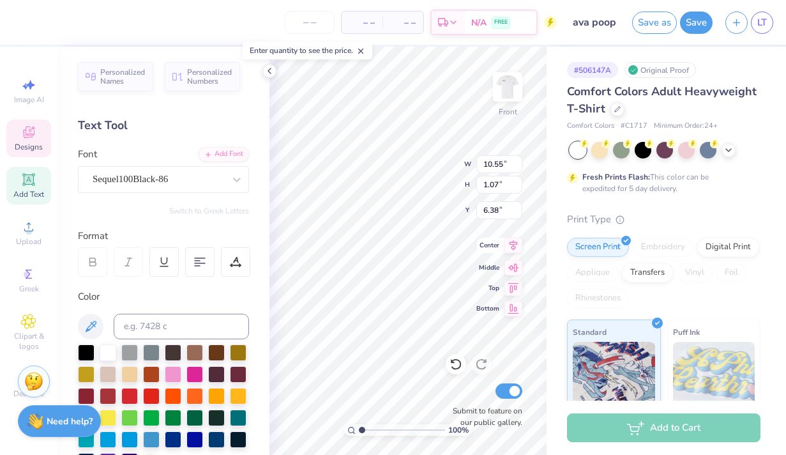
type input "5.43"
type input "3.26"
type input "3.00"
type input "7.50"
type input "0.98"
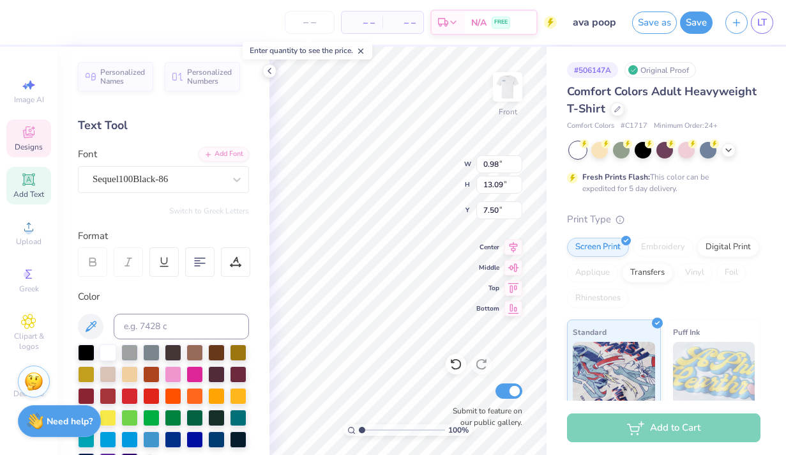
type input "13.09"
type input "4.91"
click at [45, 148] on div "Designs" at bounding box center [28, 138] width 45 height 38
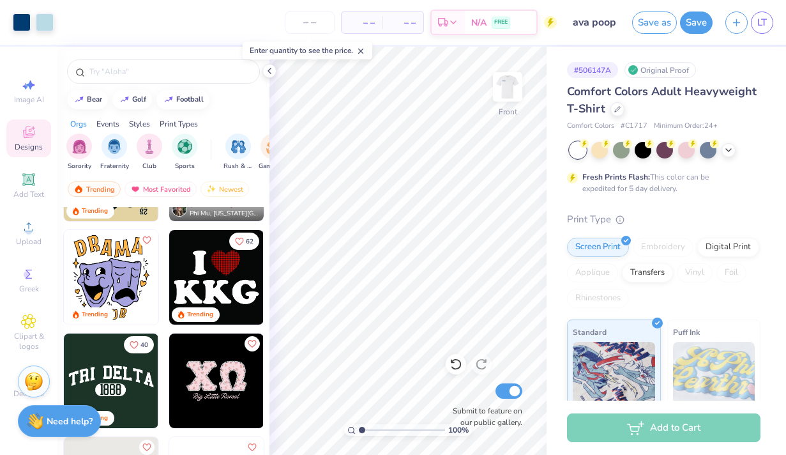
scroll to position [2571, 0]
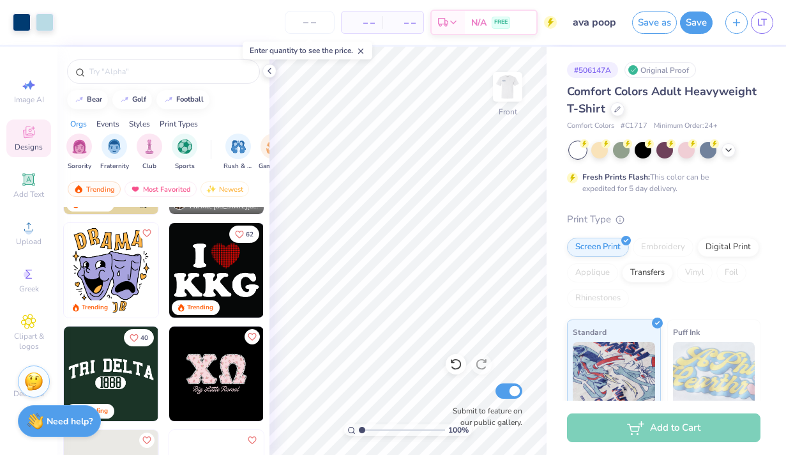
click at [139, 123] on div "Styles" at bounding box center [139, 123] width 21 height 11
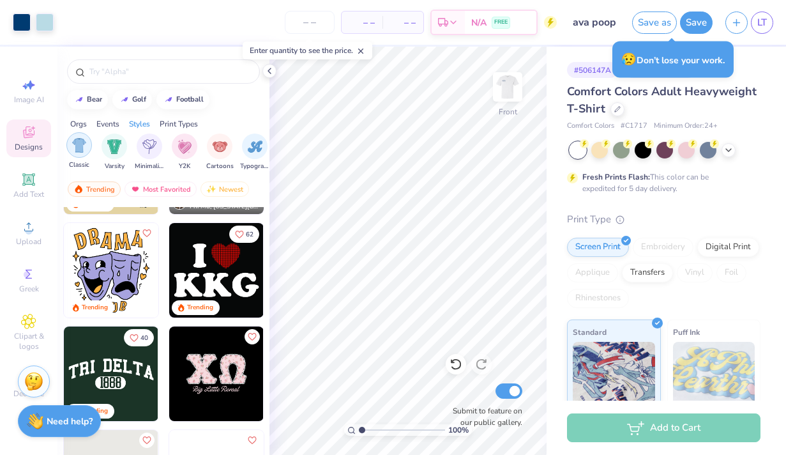
click at [86, 149] on img "filter for Classic" at bounding box center [79, 145] width 15 height 15
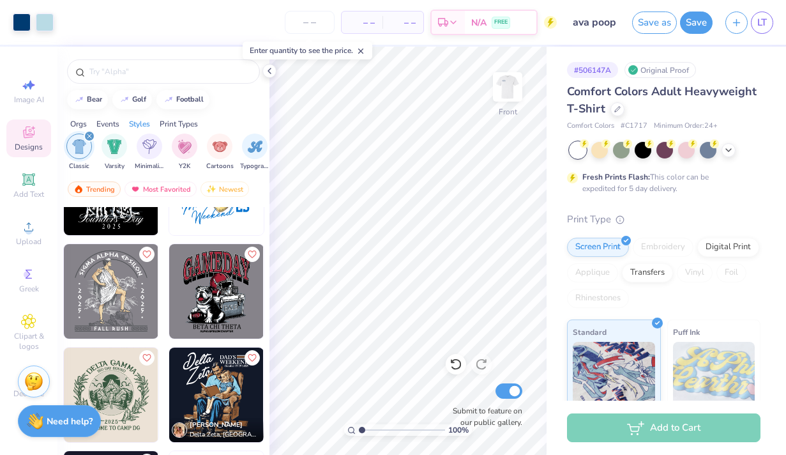
scroll to position [2140, 0]
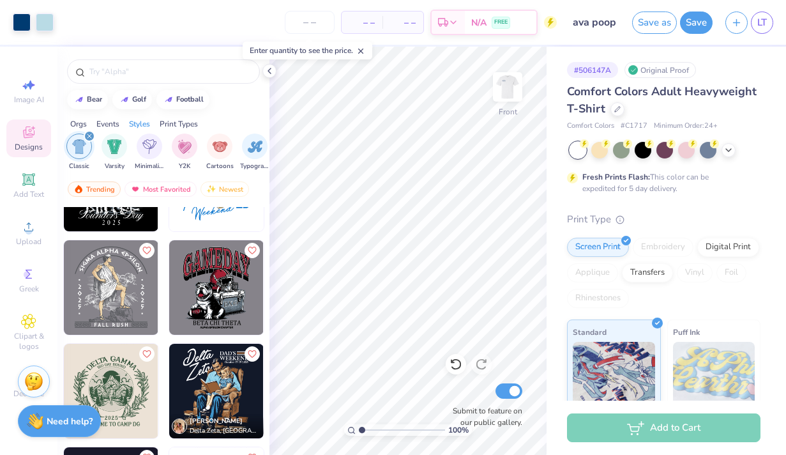
click at [216, 264] on img at bounding box center [216, 287] width 95 height 95
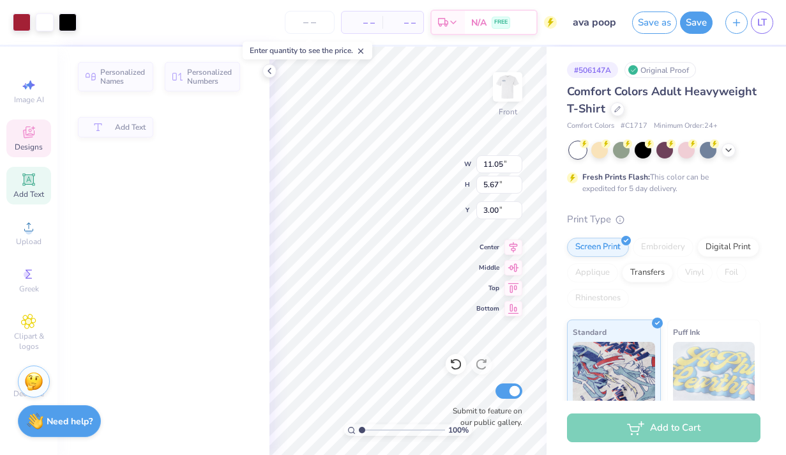
type input "5.67"
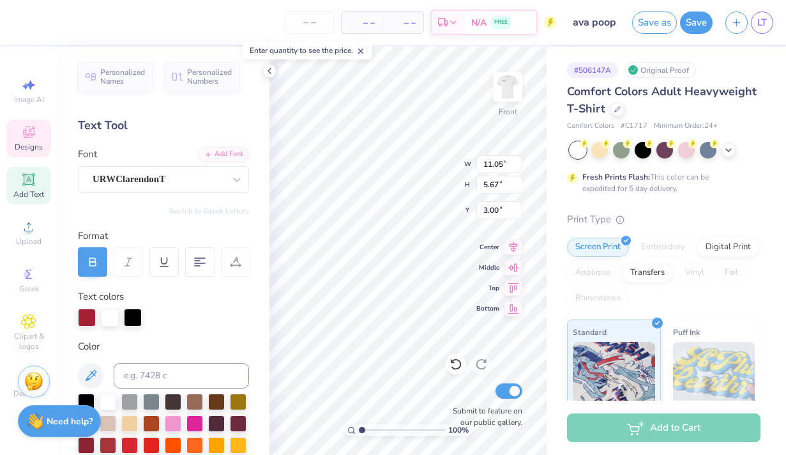
scroll to position [0, 3]
type textarea "ALPHA XI DELTA"
click at [86, 316] on div at bounding box center [87, 317] width 18 height 18
click at [86, 320] on div at bounding box center [87, 317] width 18 height 18
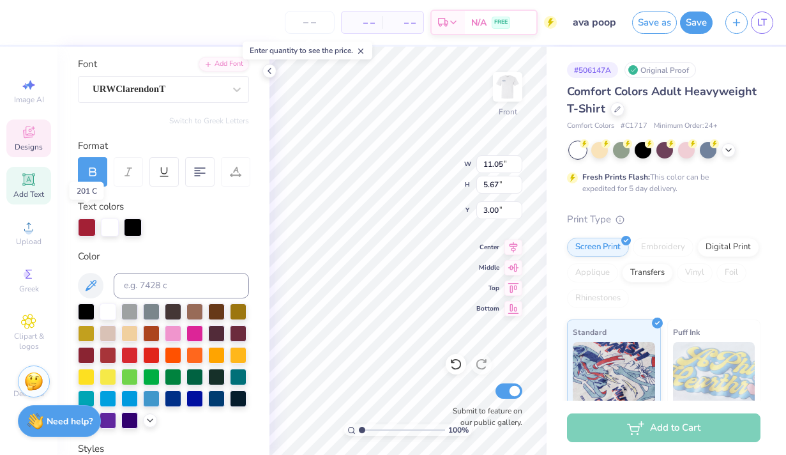
scroll to position [102, 0]
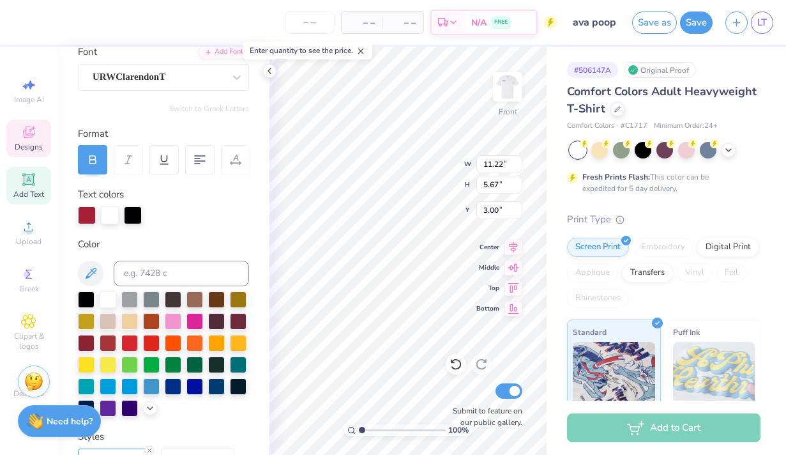
click at [207, 188] on div "Text colors" at bounding box center [163, 205] width 171 height 37
type input "8.84"
type input "4.47"
type input "4.20"
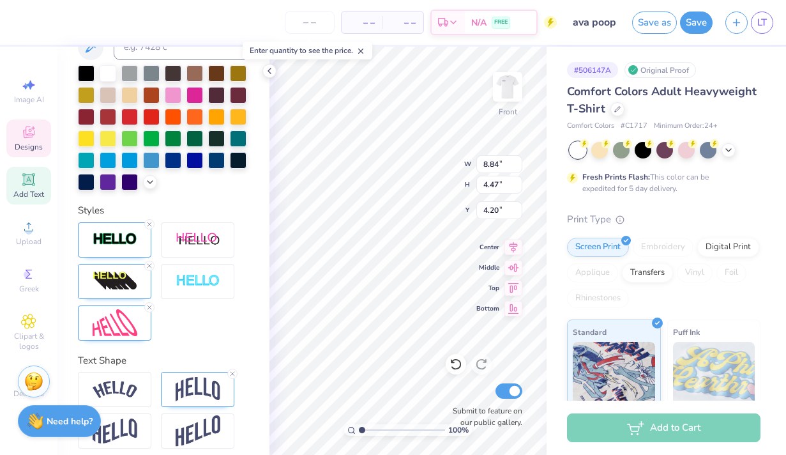
scroll to position [337, 0]
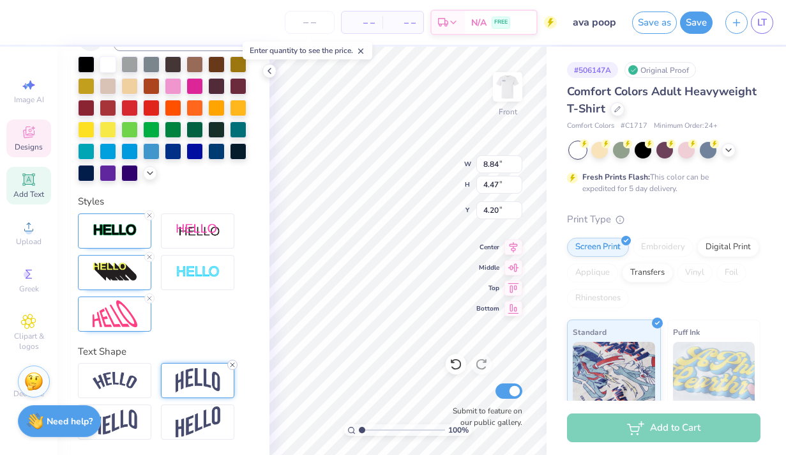
click at [232, 361] on icon at bounding box center [233, 365] width 8 height 8
type input "4.50"
type input "4.19"
click at [149, 297] on icon at bounding box center [150, 298] width 8 height 8
type input "14.53"
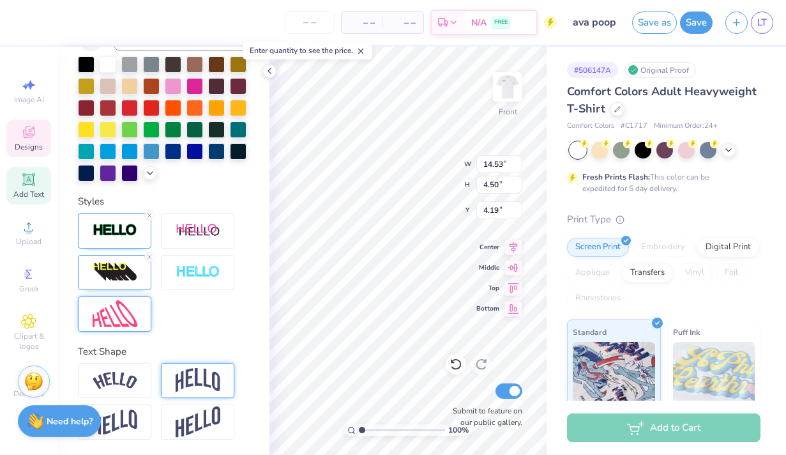
type input "1.28"
type input "5.68"
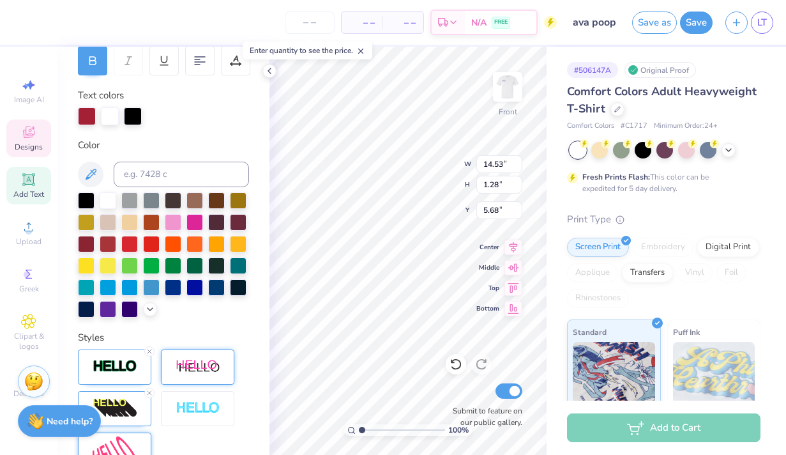
scroll to position [199, 0]
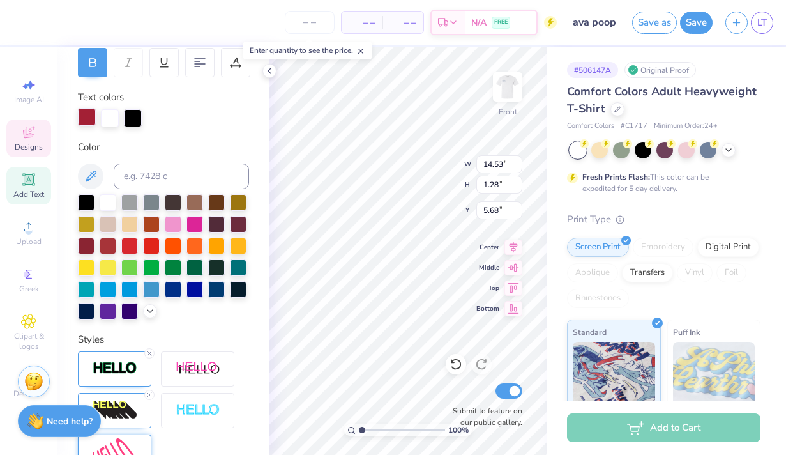
click at [88, 122] on div at bounding box center [87, 117] width 18 height 18
click at [212, 292] on div at bounding box center [216, 288] width 17 height 17
type input "10.00"
type input "8.56"
type input "6.54"
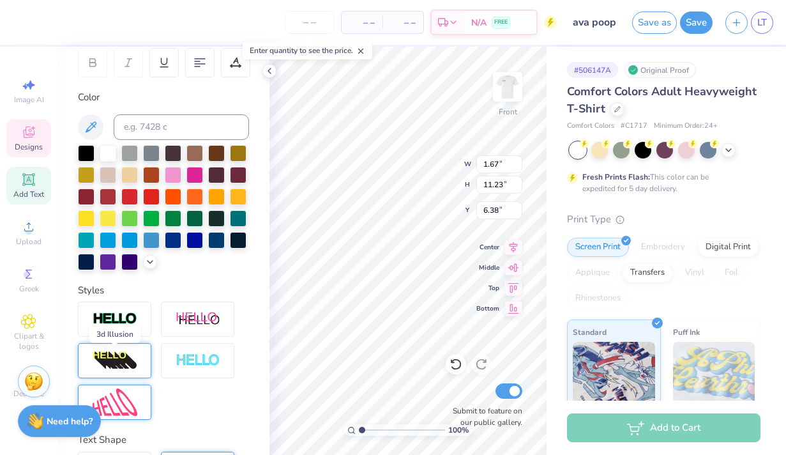
click at [125, 354] on img at bounding box center [115, 361] width 45 height 20
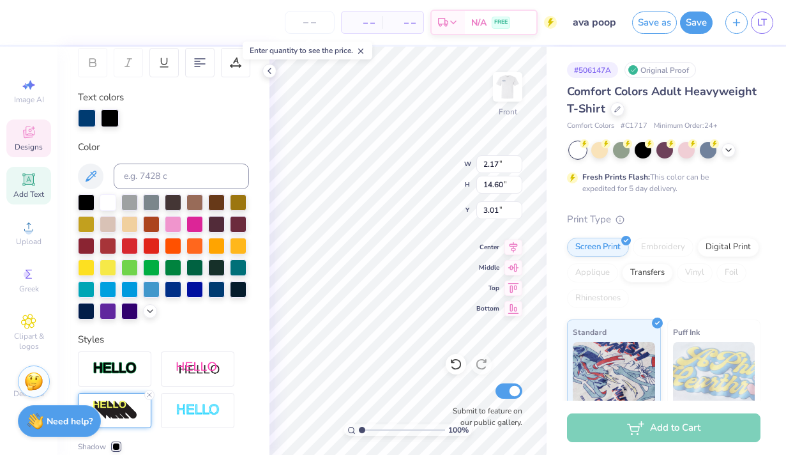
type input "2.17"
type input "14.60"
type input "3.01"
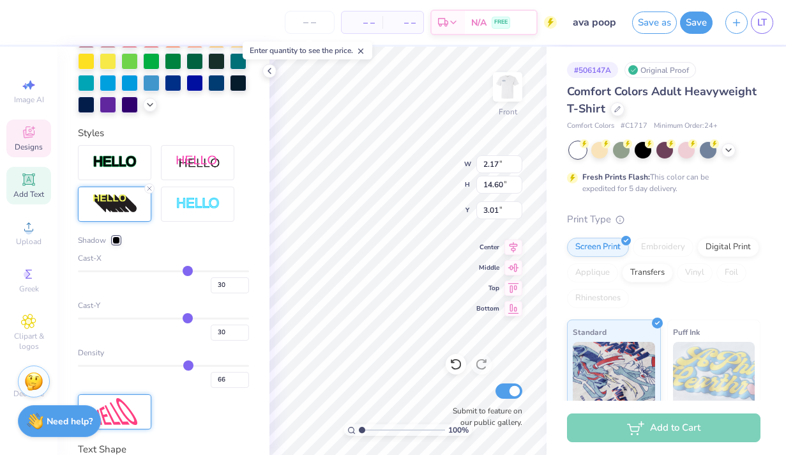
scroll to position [418, 0]
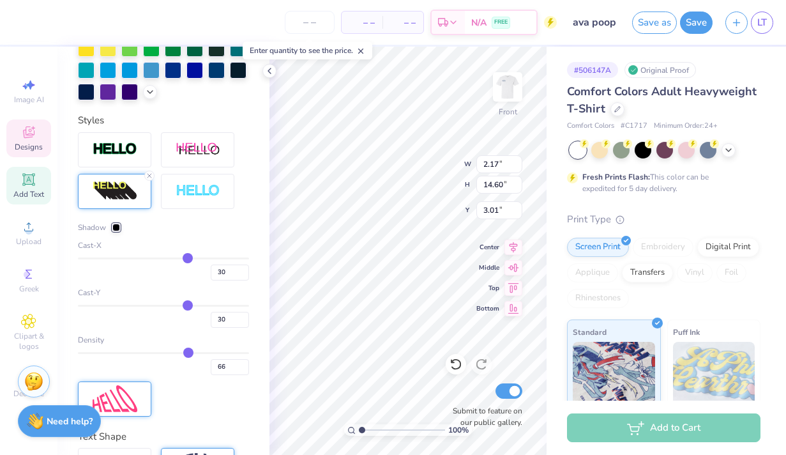
type input "26"
type input "25"
type input "20"
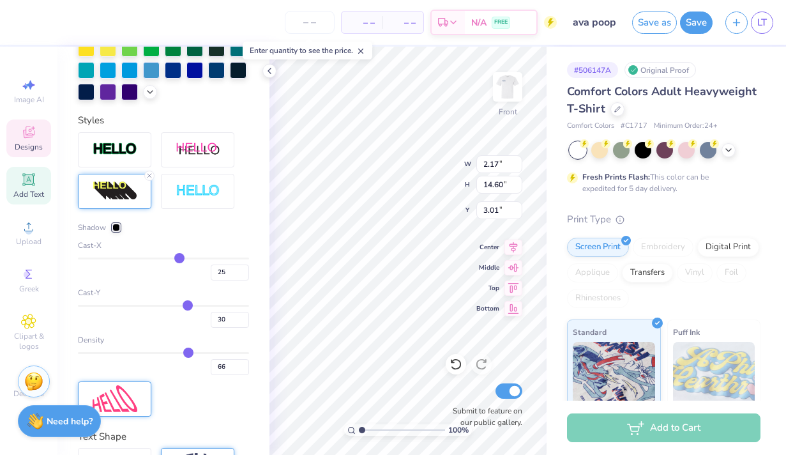
type input "20"
type input "16"
type input "10"
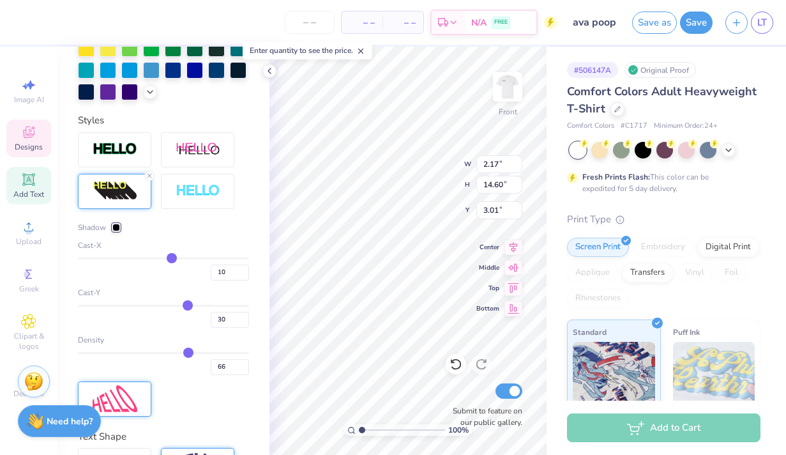
type input "5"
type input "0"
type input "-5"
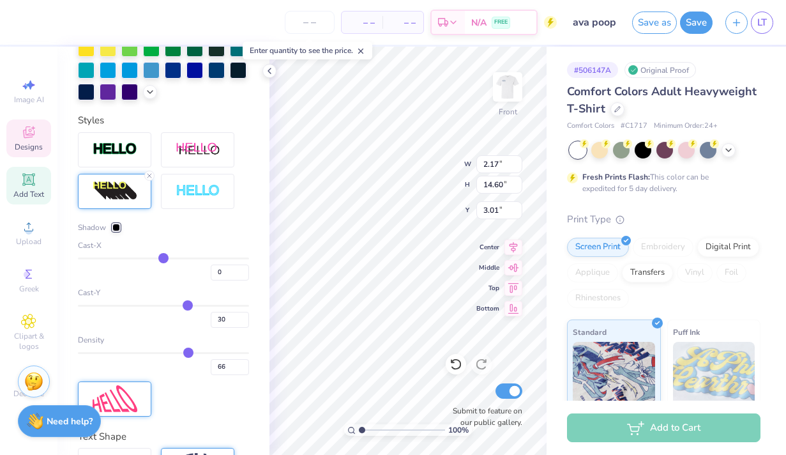
type input "-5"
type input "-11"
type input "-15"
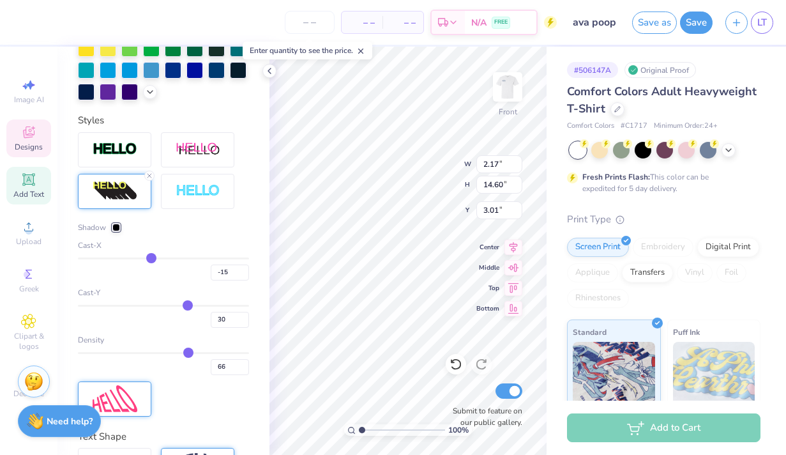
type input "-20"
type input "-24"
type input "-29"
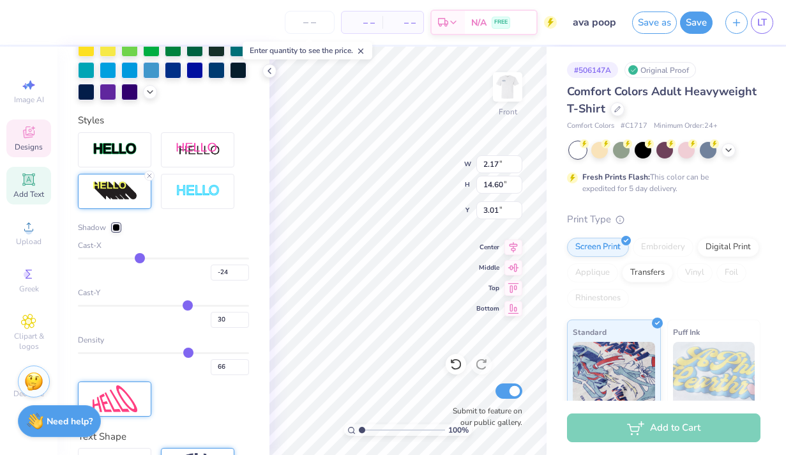
type input "-29"
type input "-32"
type input "-37"
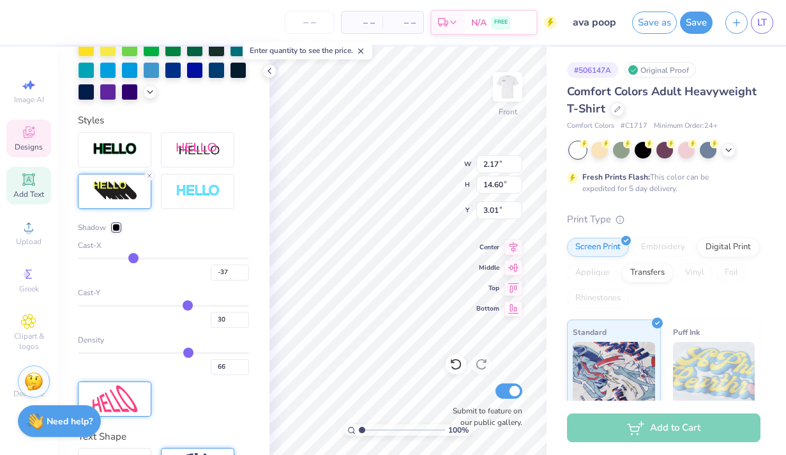
type input "-41"
type input "-45"
type input "-48"
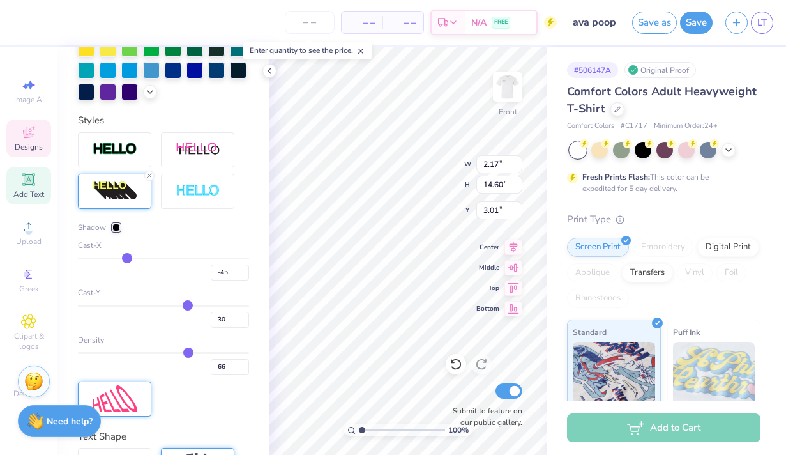
type input "-48"
type input "-52"
type input "-54"
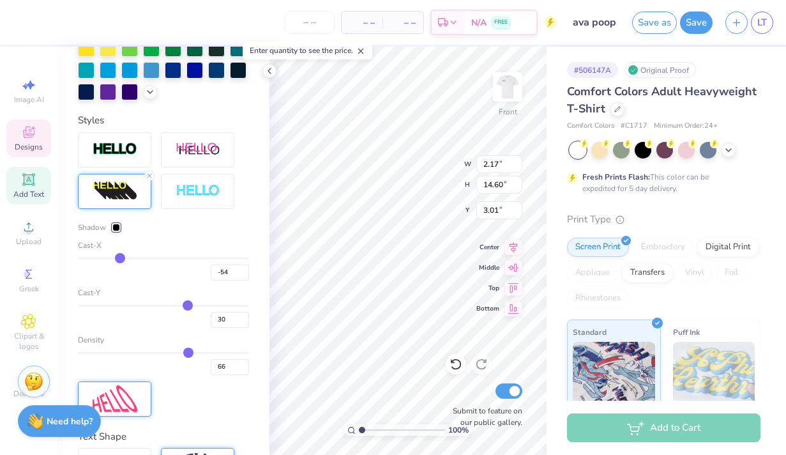
type input "-56"
type input "-58"
type input "-59"
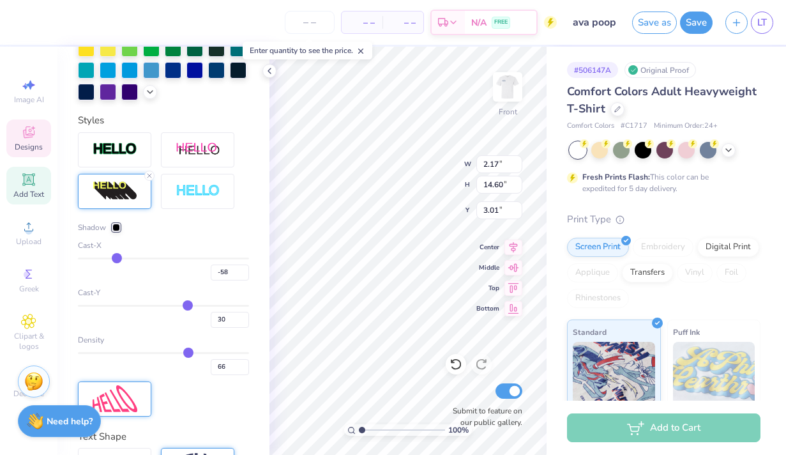
type input "-59"
type input "-61"
type input "-62"
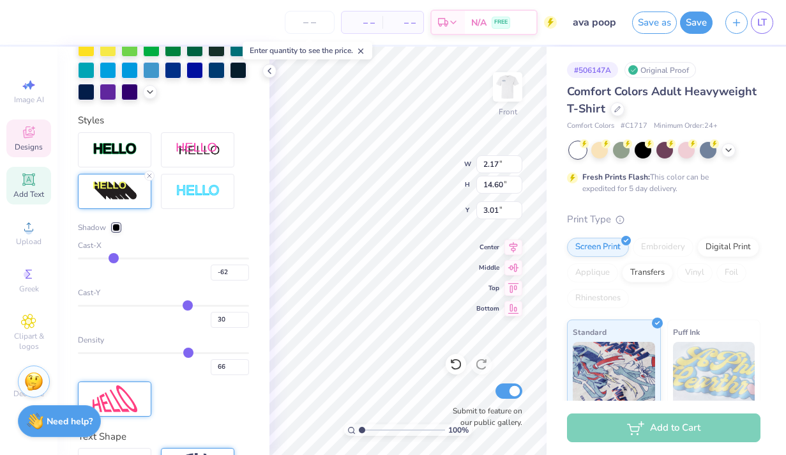
type input "-65"
type input "-67"
type input "-71"
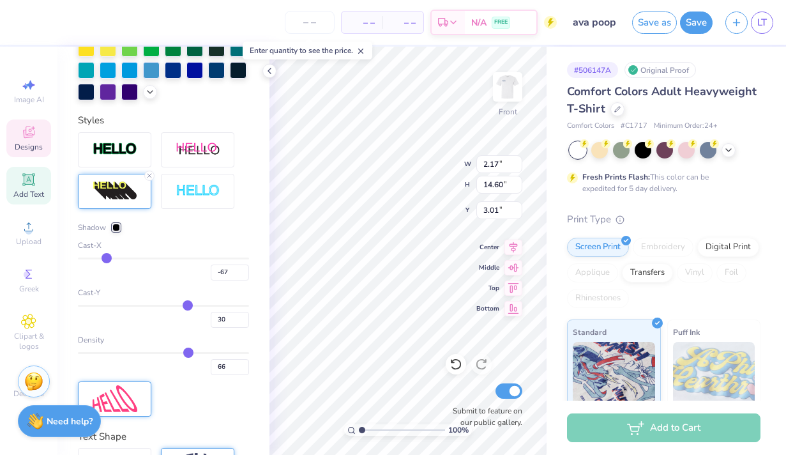
type input "-71"
type input "-74"
type input "-76"
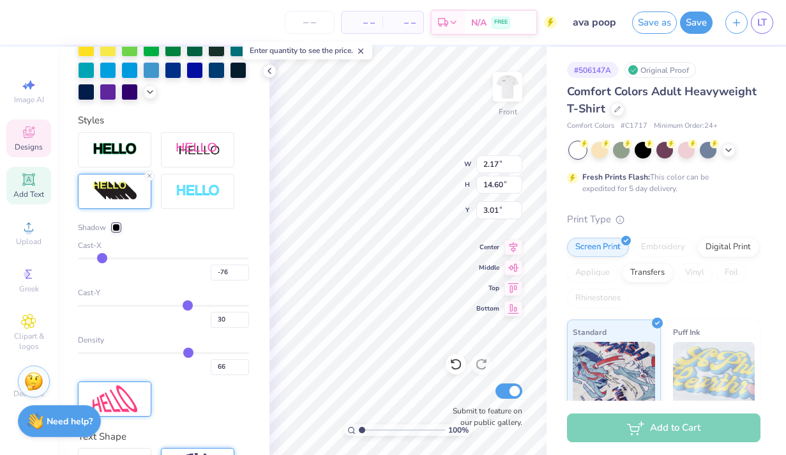
type input "-77"
type input "-78"
drag, startPoint x: 185, startPoint y: 259, endPoint x: 97, endPoint y: 257, distance: 87.5
click at [97, 257] on input "range" at bounding box center [163, 258] width 171 height 2
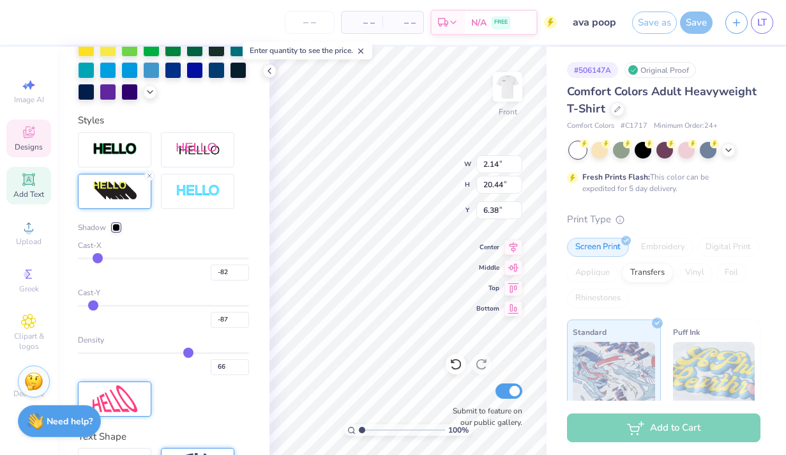
drag, startPoint x: 185, startPoint y: 303, endPoint x: 93, endPoint y: 306, distance: 91.4
click at [93, 306] on input "range" at bounding box center [163, 306] width 171 height 2
drag, startPoint x: 185, startPoint y: 353, endPoint x: 94, endPoint y: 353, distance: 91.3
click at [94, 353] on input "range" at bounding box center [163, 353] width 171 height 2
drag, startPoint x: 95, startPoint y: 351, endPoint x: 86, endPoint y: 351, distance: 9.6
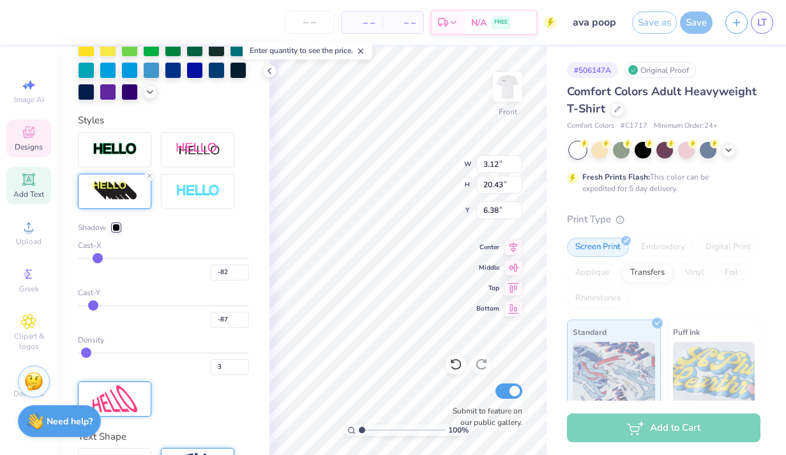
click at [86, 352] on input "range" at bounding box center [163, 353] width 171 height 2
drag, startPoint x: 92, startPoint y: 304, endPoint x: 144, endPoint y: 309, distance: 52.0
click at [144, 307] on input "range" at bounding box center [163, 306] width 171 height 2
drag, startPoint x: 95, startPoint y: 257, endPoint x: 125, endPoint y: 257, distance: 30.0
click at [125, 257] on input "range" at bounding box center [163, 258] width 171 height 2
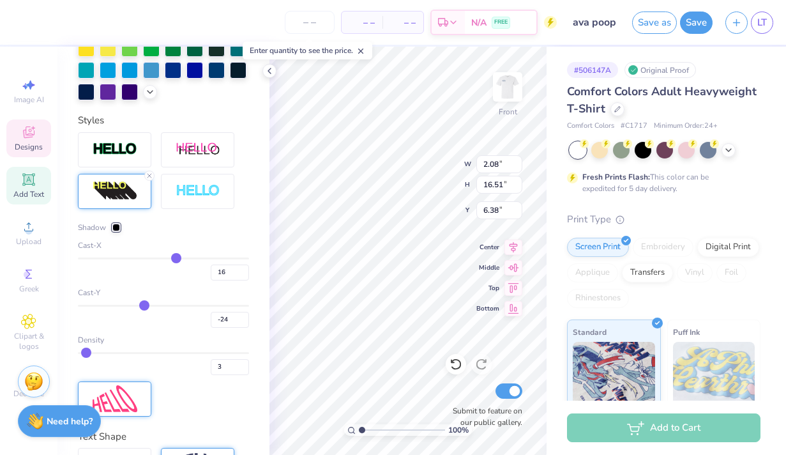
drag, startPoint x: 125, startPoint y: 257, endPoint x: 176, endPoint y: 256, distance: 51.1
click at [176, 257] on input "range" at bounding box center [163, 258] width 171 height 2
click at [149, 172] on icon at bounding box center [150, 176] width 8 height 8
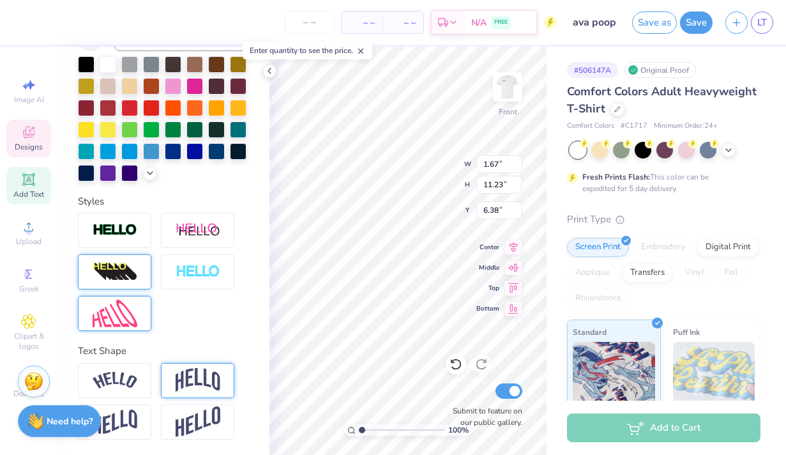
scroll to position [287, 0]
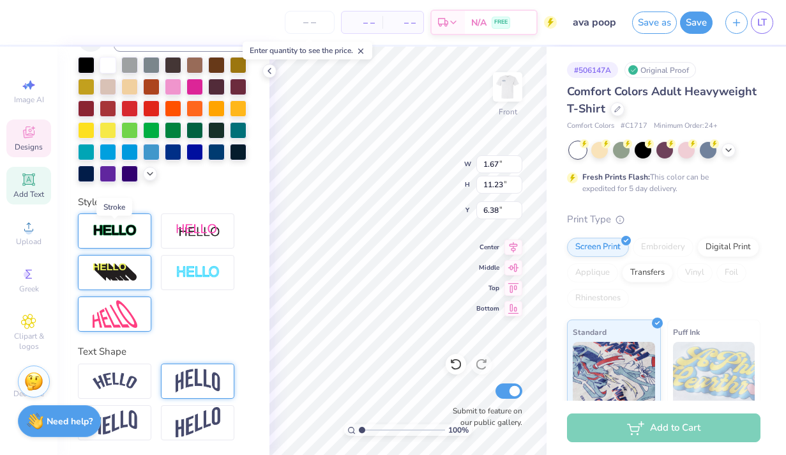
click at [124, 236] on img at bounding box center [115, 231] width 45 height 15
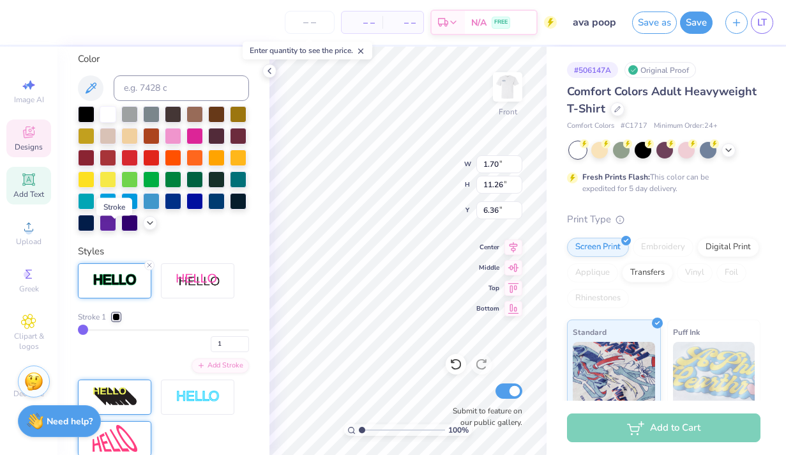
scroll to position [337, 0]
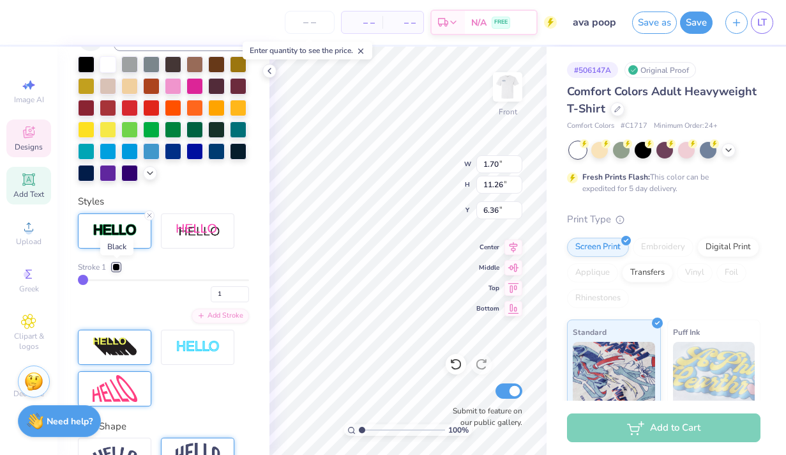
click at [115, 263] on div at bounding box center [116, 267] width 8 height 8
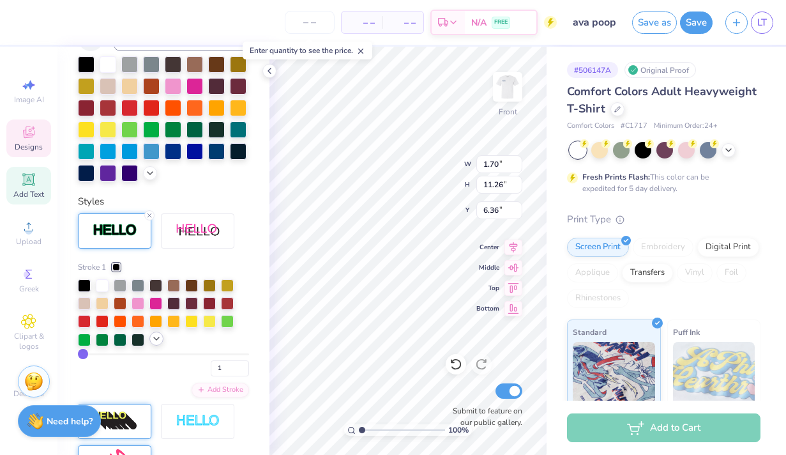
click at [153, 340] on icon at bounding box center [156, 338] width 10 height 10
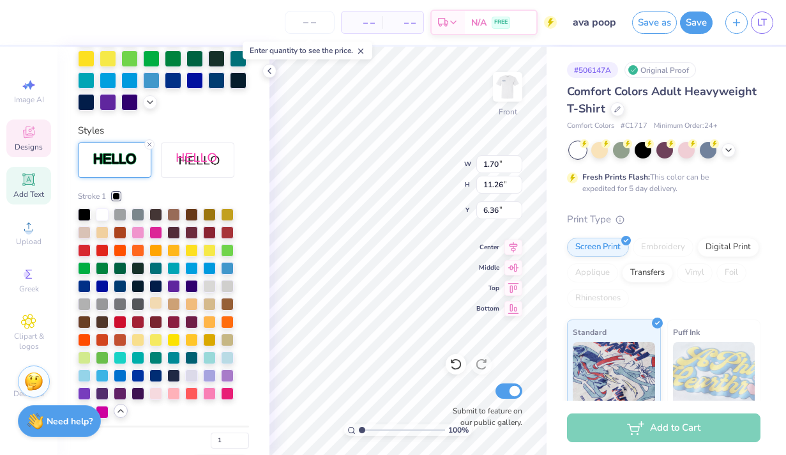
scroll to position [411, 0]
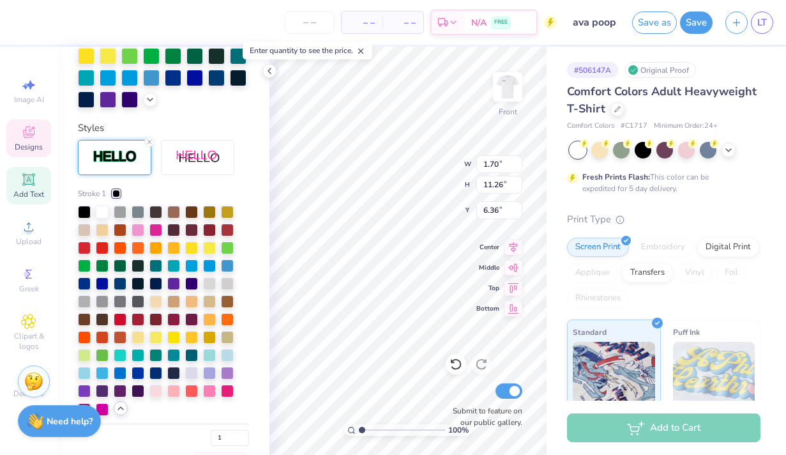
click at [86, 368] on div at bounding box center [84, 373] width 13 height 13
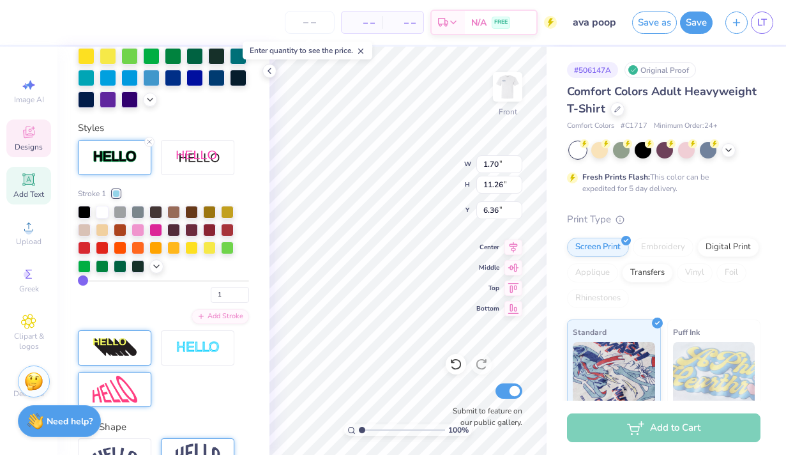
scroll to position [486, 0]
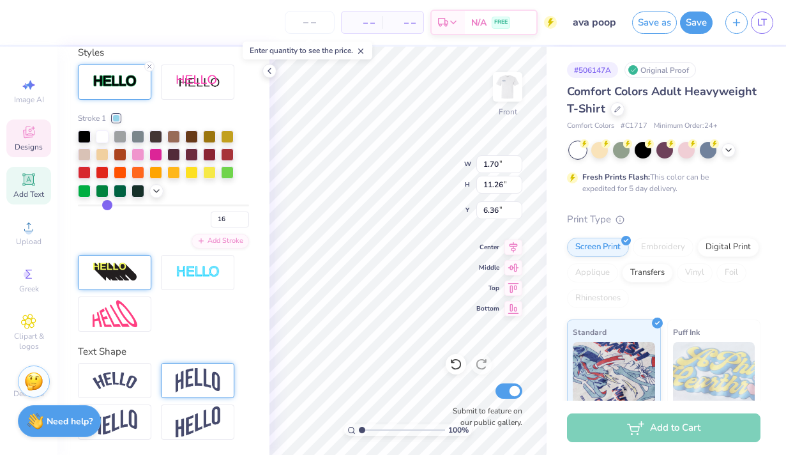
click at [107, 204] on input "range" at bounding box center [163, 205] width 171 height 2
click at [86, 204] on input "range" at bounding box center [163, 205] width 171 height 2
click at [83, 135] on div at bounding box center [84, 135] width 13 height 13
click at [97, 139] on div at bounding box center [102, 135] width 13 height 13
click at [148, 65] on icon at bounding box center [150, 67] width 8 height 8
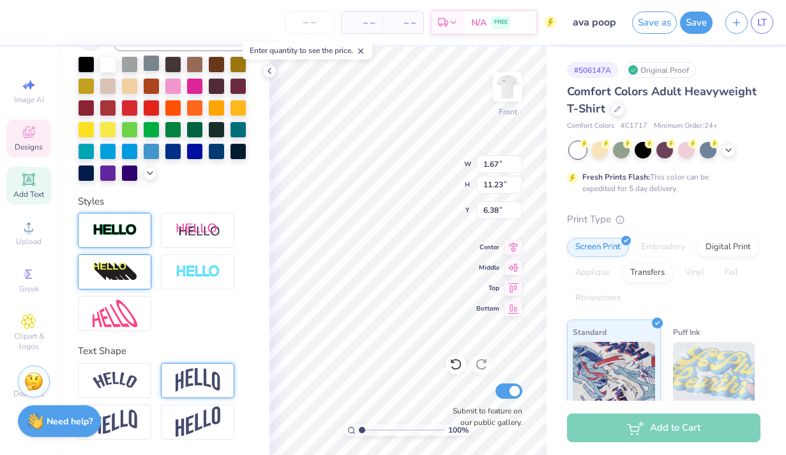
scroll to position [287, 0]
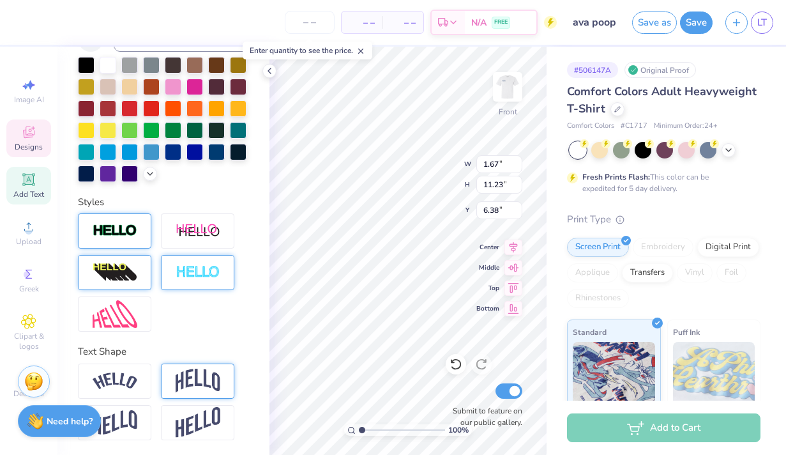
click at [199, 257] on div at bounding box center [197, 272] width 73 height 35
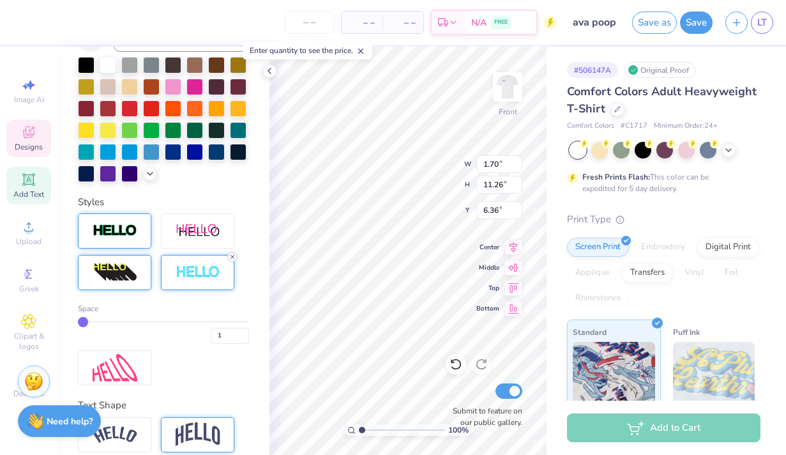
click at [231, 257] on line at bounding box center [233, 257] width 4 height 4
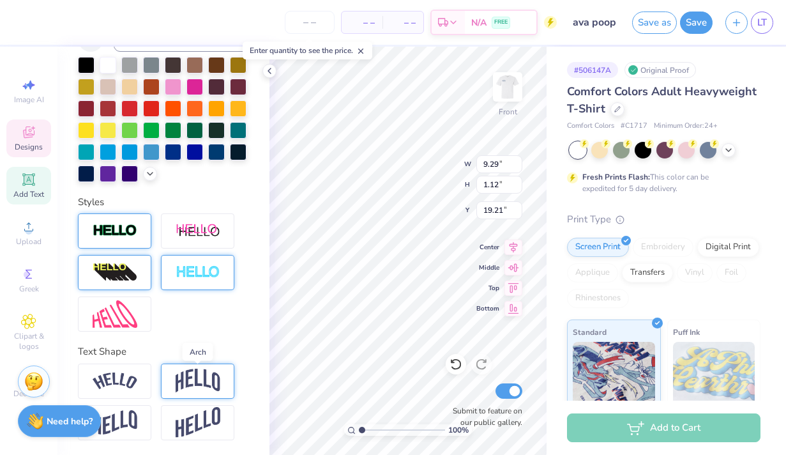
click at [184, 384] on img at bounding box center [198, 380] width 45 height 24
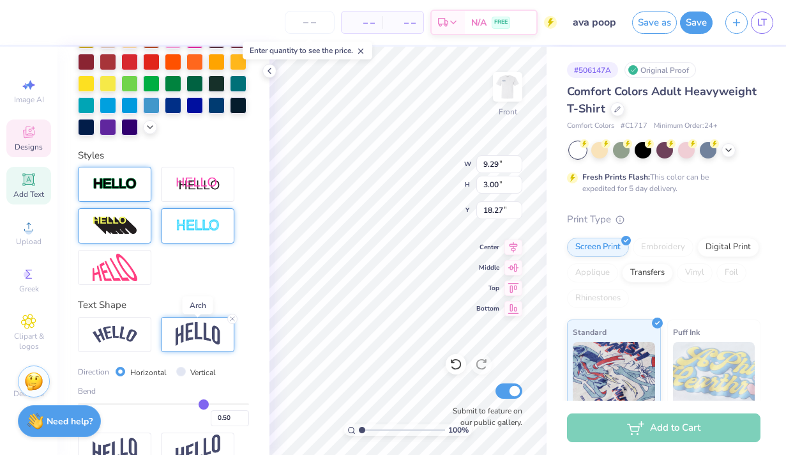
scroll to position [362, 0]
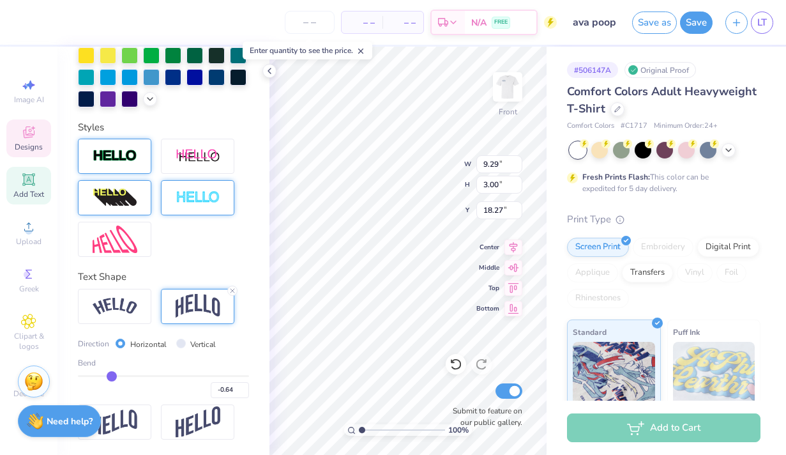
drag, startPoint x: 201, startPoint y: 374, endPoint x: 112, endPoint y: 377, distance: 88.8
click at [112, 377] on input "range" at bounding box center [163, 376] width 171 height 2
click at [128, 375] on input "range" at bounding box center [163, 376] width 171 height 2
click at [144, 375] on input "range" at bounding box center [163, 376] width 171 height 2
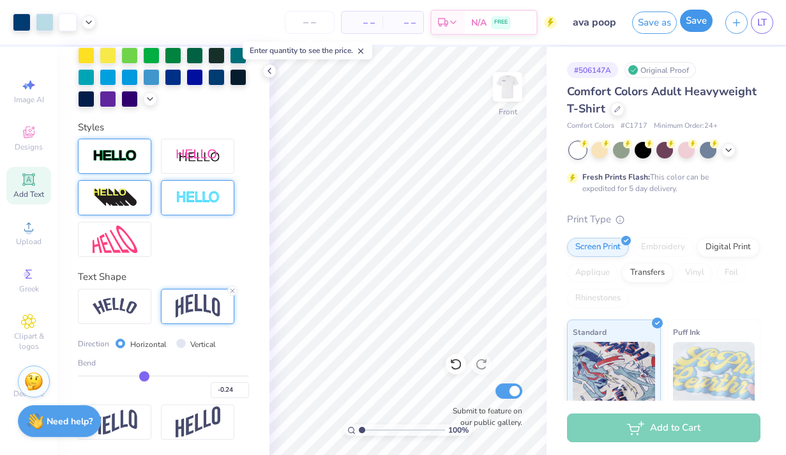
click at [702, 22] on button "Save" at bounding box center [696, 21] width 33 height 22
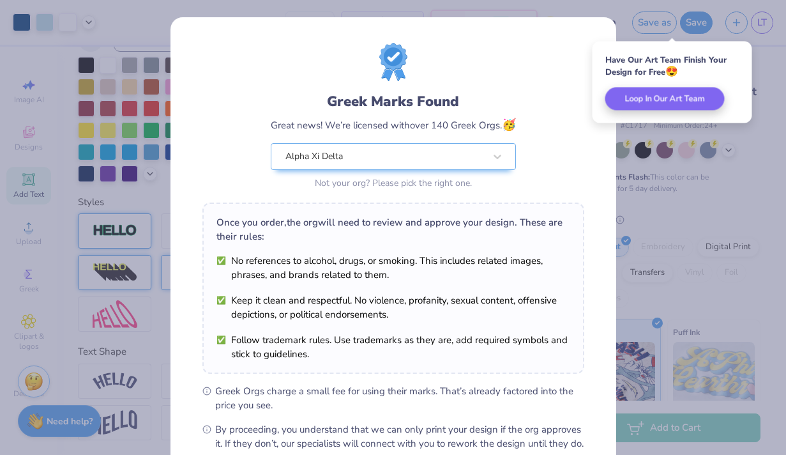
scroll to position [143, 0]
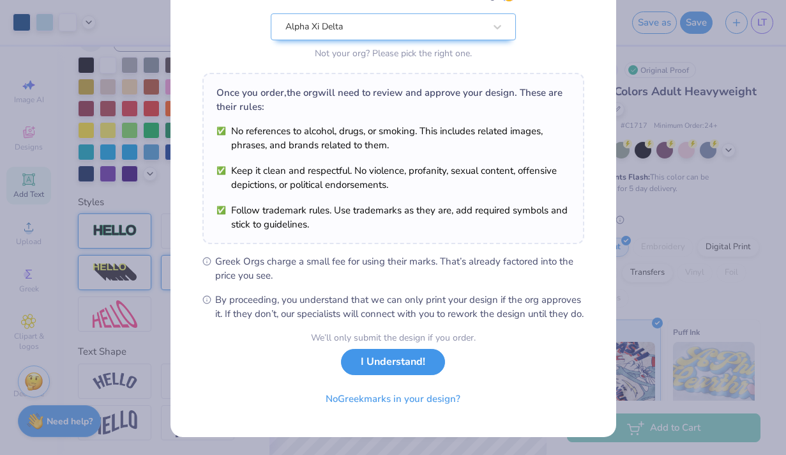
click at [384, 363] on button "I Understand!" at bounding box center [393, 362] width 104 height 26
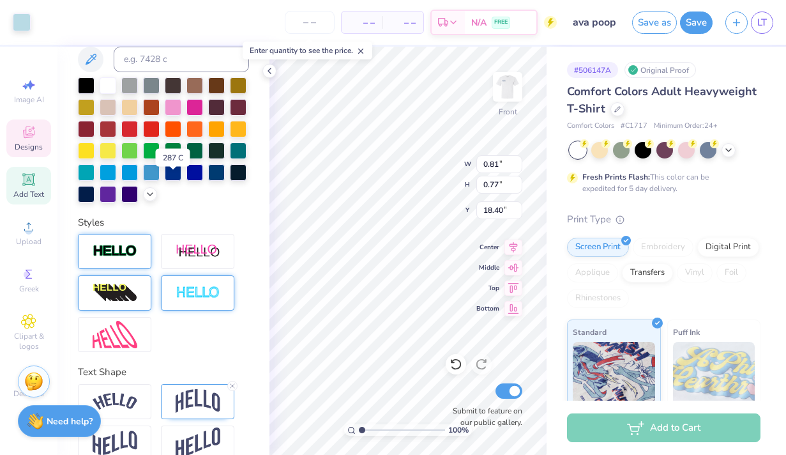
scroll to position [287, 0]
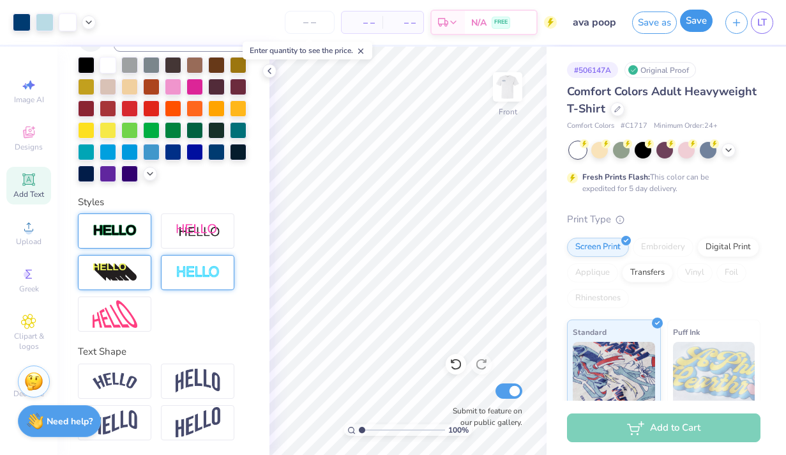
click at [699, 24] on button "Save" at bounding box center [696, 21] width 33 height 22
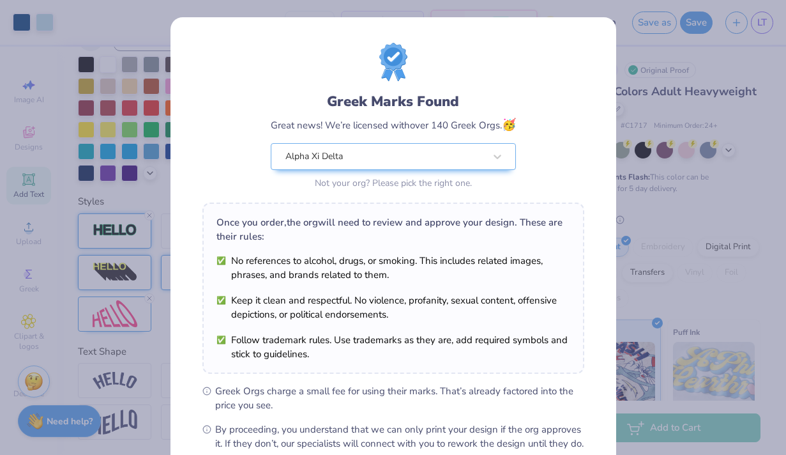
scroll to position [143, 0]
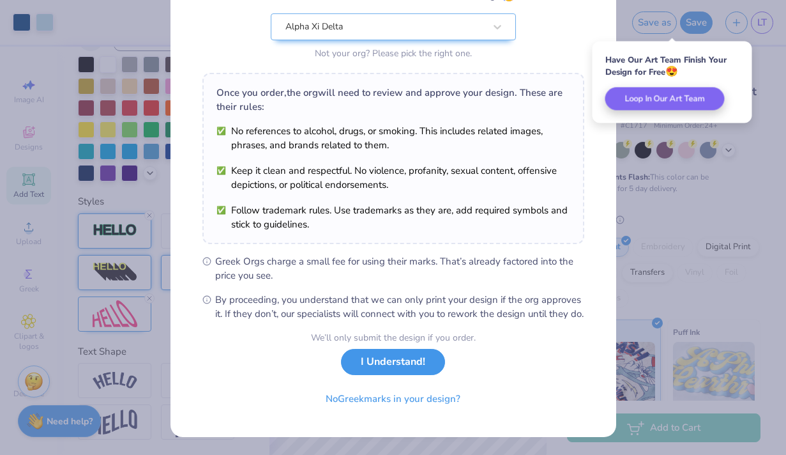
click at [390, 367] on button "I Understand!" at bounding box center [393, 362] width 104 height 26
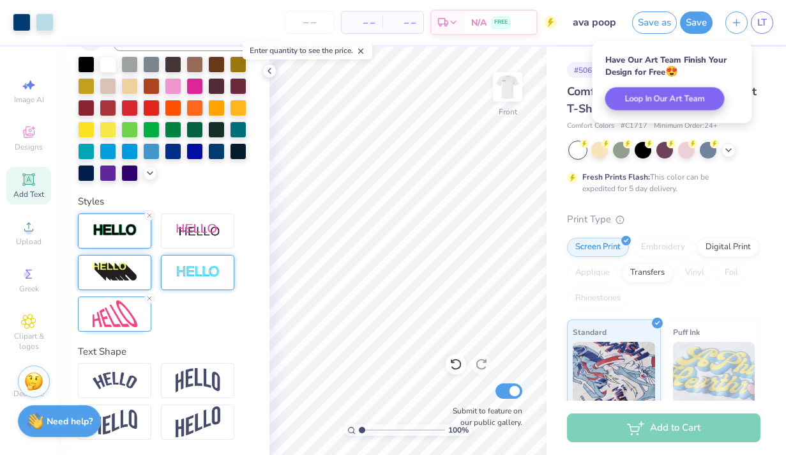
scroll to position [0, 0]
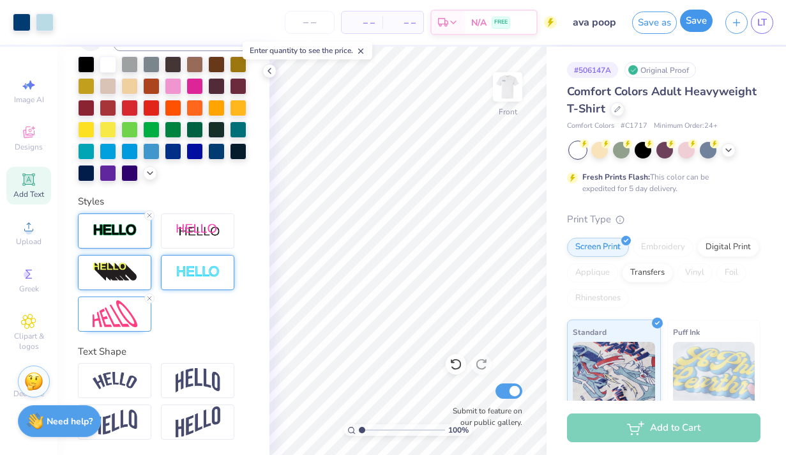
click at [703, 22] on button "Save" at bounding box center [696, 21] width 33 height 22
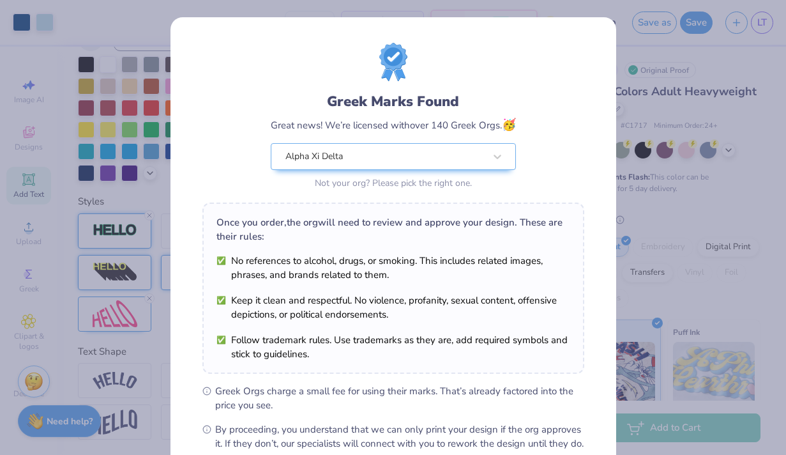
scroll to position [143, 0]
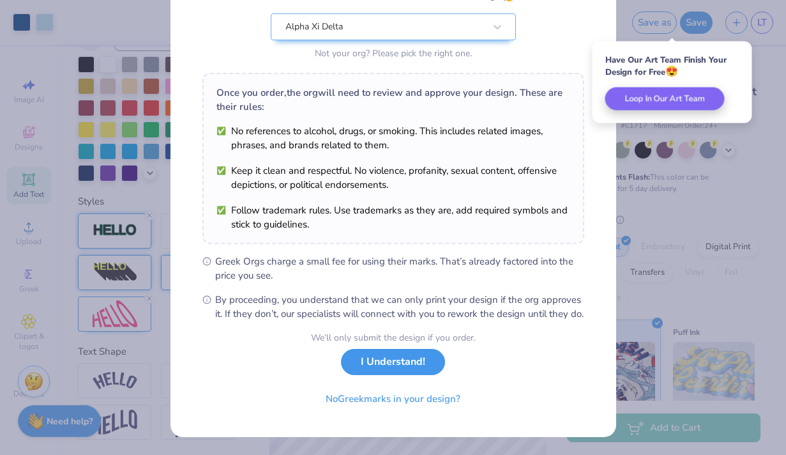
click at [375, 370] on button "I Understand!" at bounding box center [393, 362] width 104 height 26
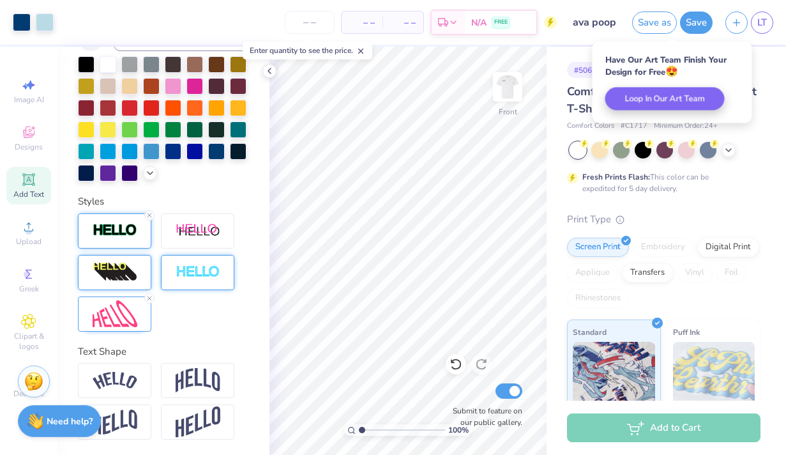
scroll to position [0, 0]
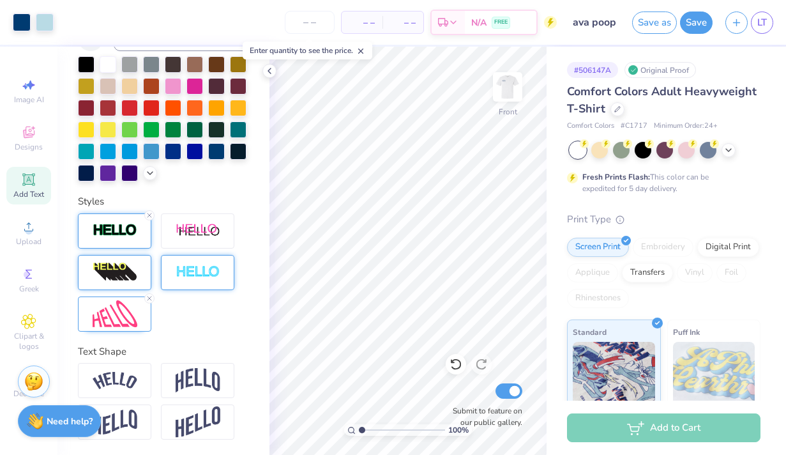
click at [773, 15] on div "Save as Save LT" at bounding box center [709, 22] width 154 height 45
click at [755, 21] on link "LT" at bounding box center [762, 22] width 22 height 22
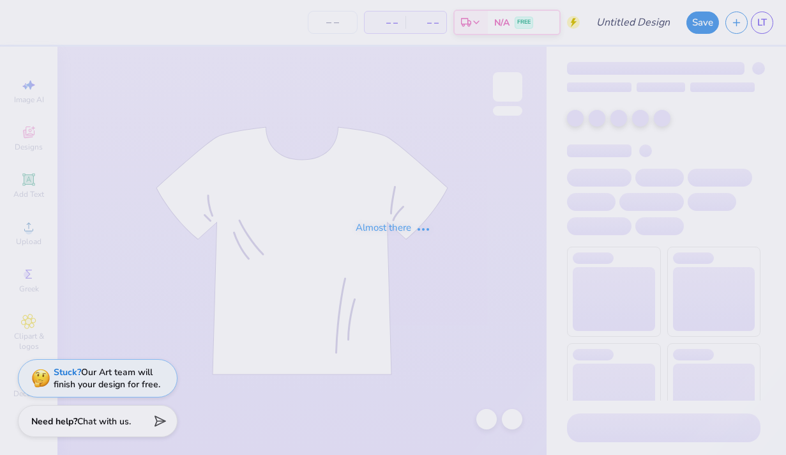
type input "ava poop"
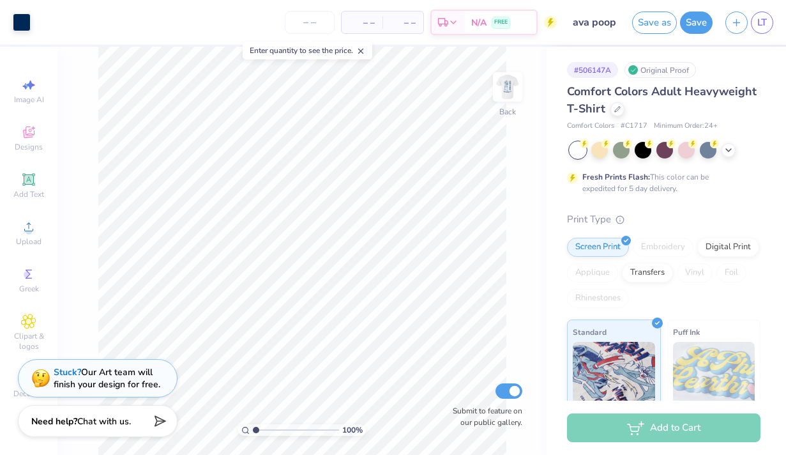
click at [363, 51] on line at bounding box center [361, 51] width 4 height 4
click at [513, 81] on img at bounding box center [507, 86] width 51 height 51
